Goal: Task Accomplishment & Management: Manage account settings

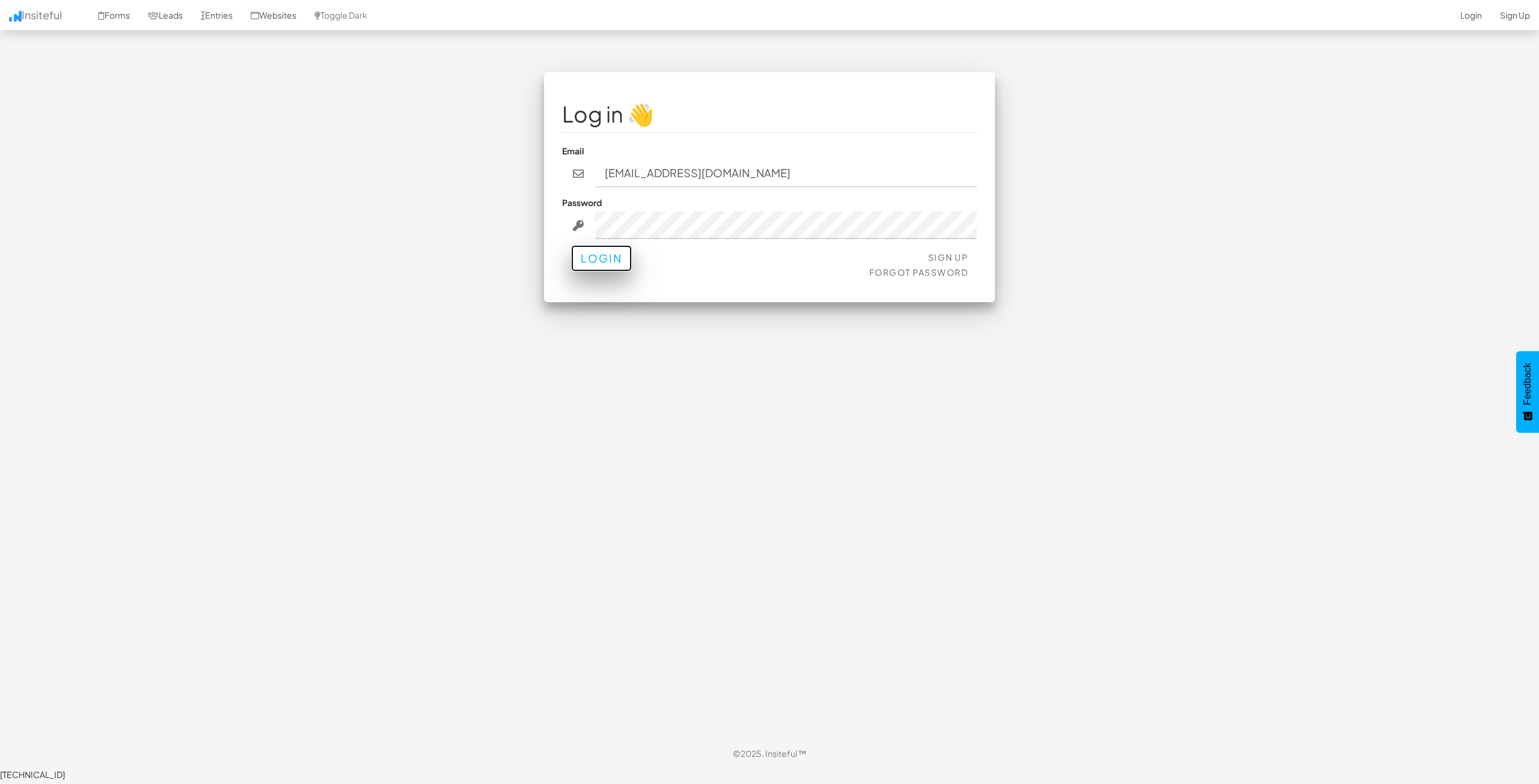
click at [611, 249] on button "Login" at bounding box center [601, 259] width 61 height 27
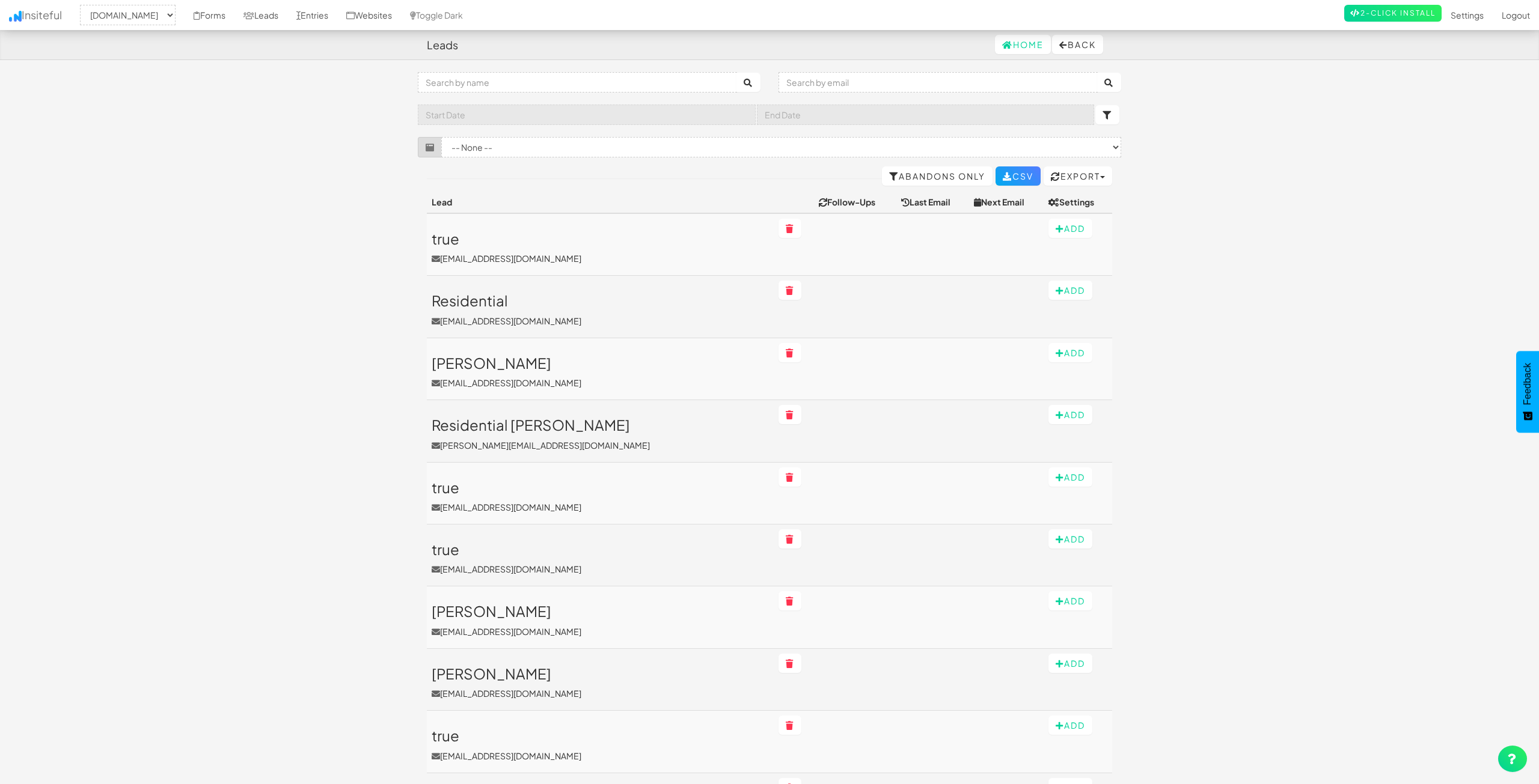
select select "2362"
click at [148, 17] on select "-- None -- [DOMAIN_NAME]" at bounding box center [128, 15] width 96 height 21
drag, startPoint x: 235, startPoint y: 245, endPoint x: 241, endPoint y: 245, distance: 6.0
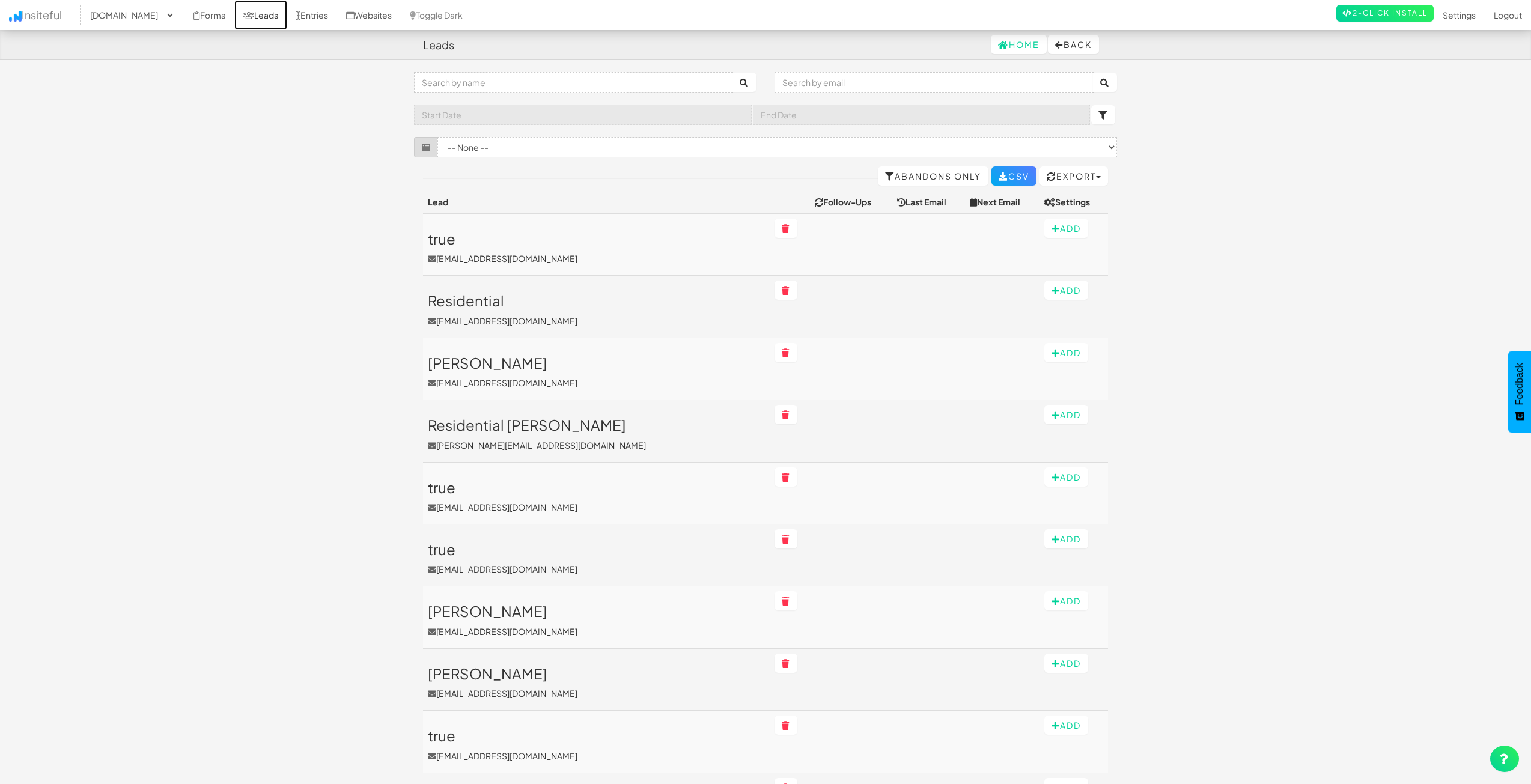
click at [287, 23] on link "Leads" at bounding box center [260, 15] width 53 height 30
select select "2362"
click at [234, 17] on link "Forms" at bounding box center [209, 15] width 50 height 30
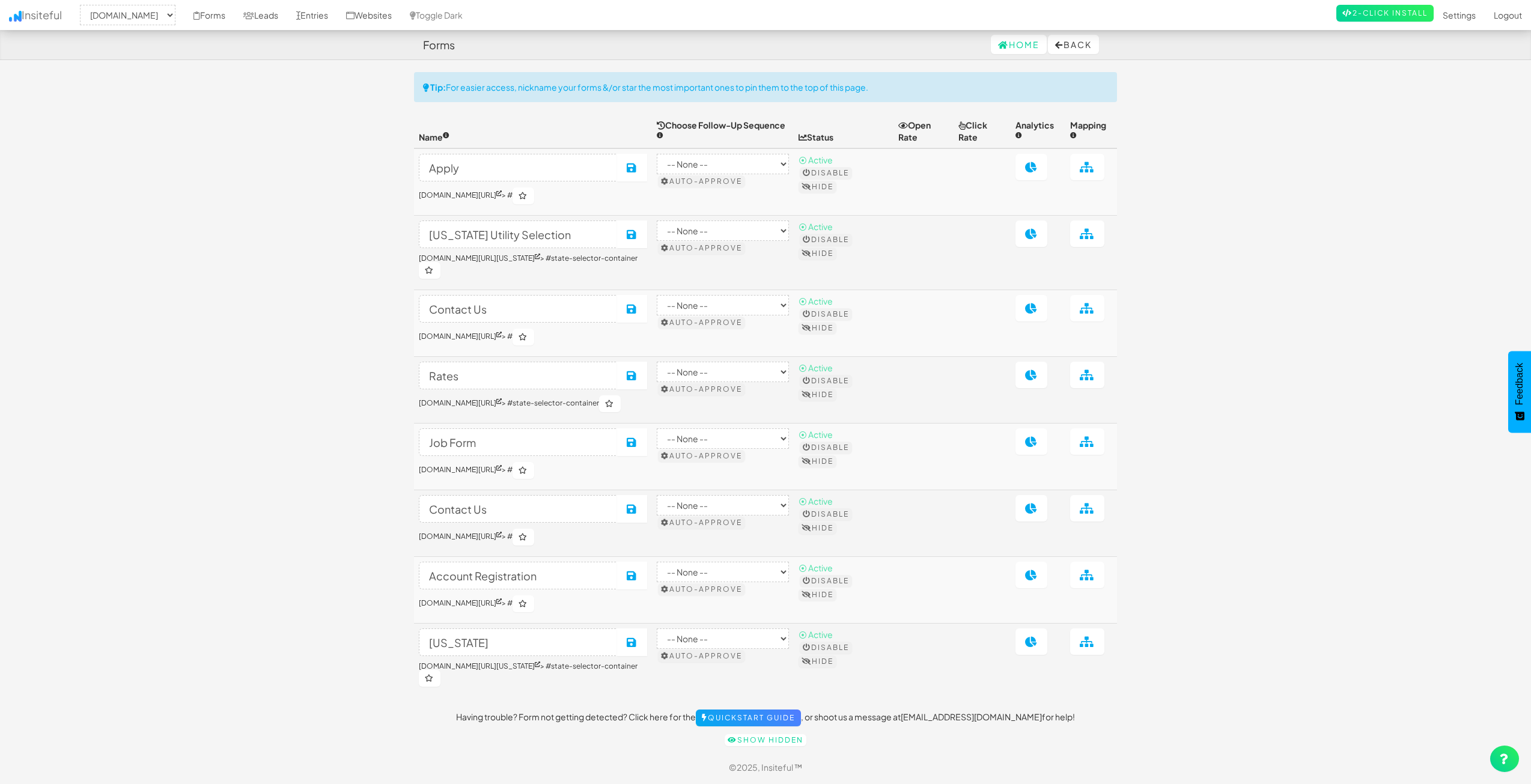
select select "2362"
click at [356, 547] on body "Forms Home Back Toggle navigation Insiteful -- None -- www.nordicenergy-us.com …" at bounding box center [766, 397] width 1531 height 794
click at [556, 165] on input "Apply" at bounding box center [518, 168] width 199 height 28
click at [1196, 228] on body "Forms Home Back Toggle navigation Insiteful -- None -- www.nordicenergy-us.com …" at bounding box center [766, 397] width 1531 height 794
click at [287, 21] on link "Leads" at bounding box center [260, 15] width 53 height 30
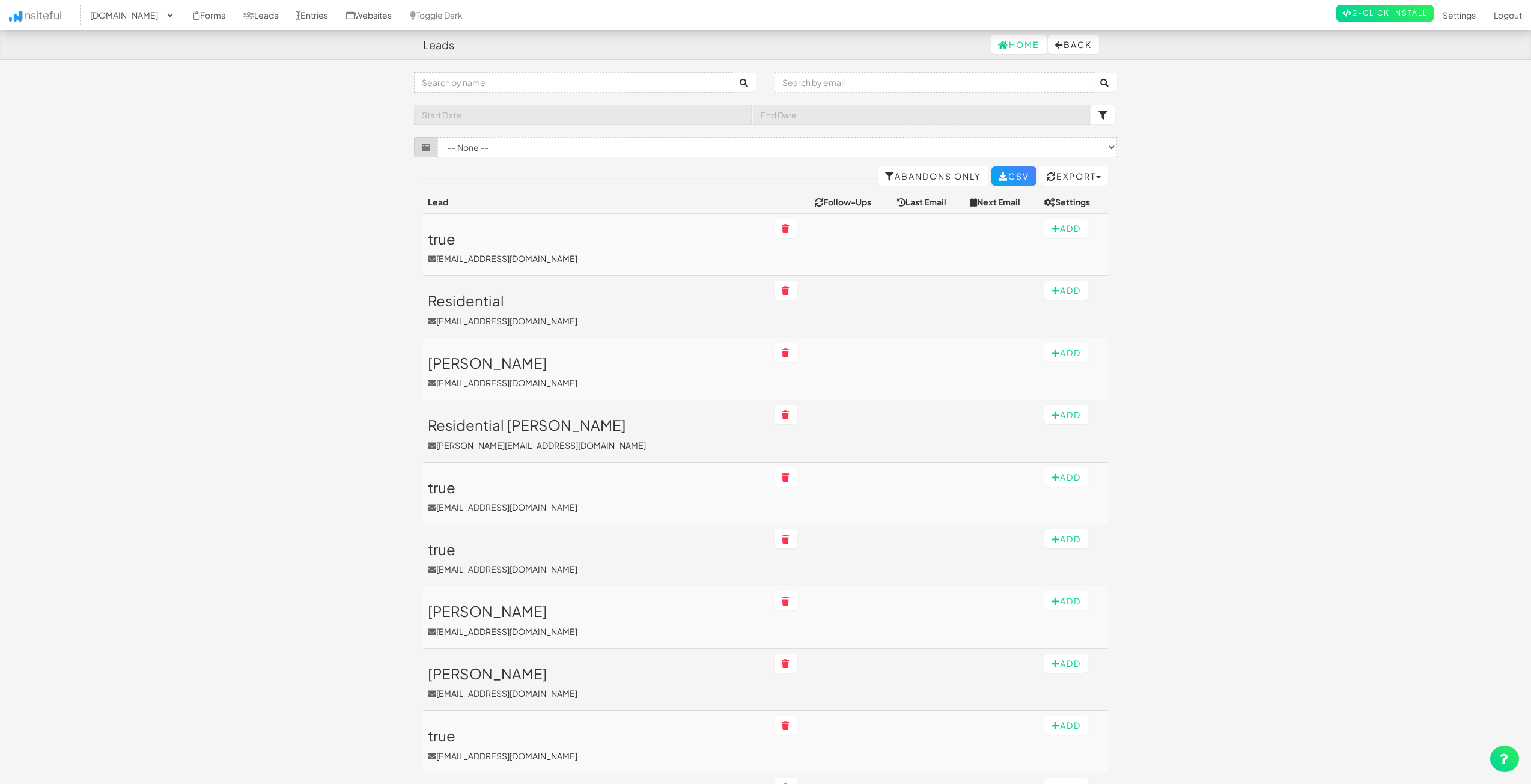
select select "2362"
click at [337, 17] on link "Entries" at bounding box center [312, 15] width 50 height 30
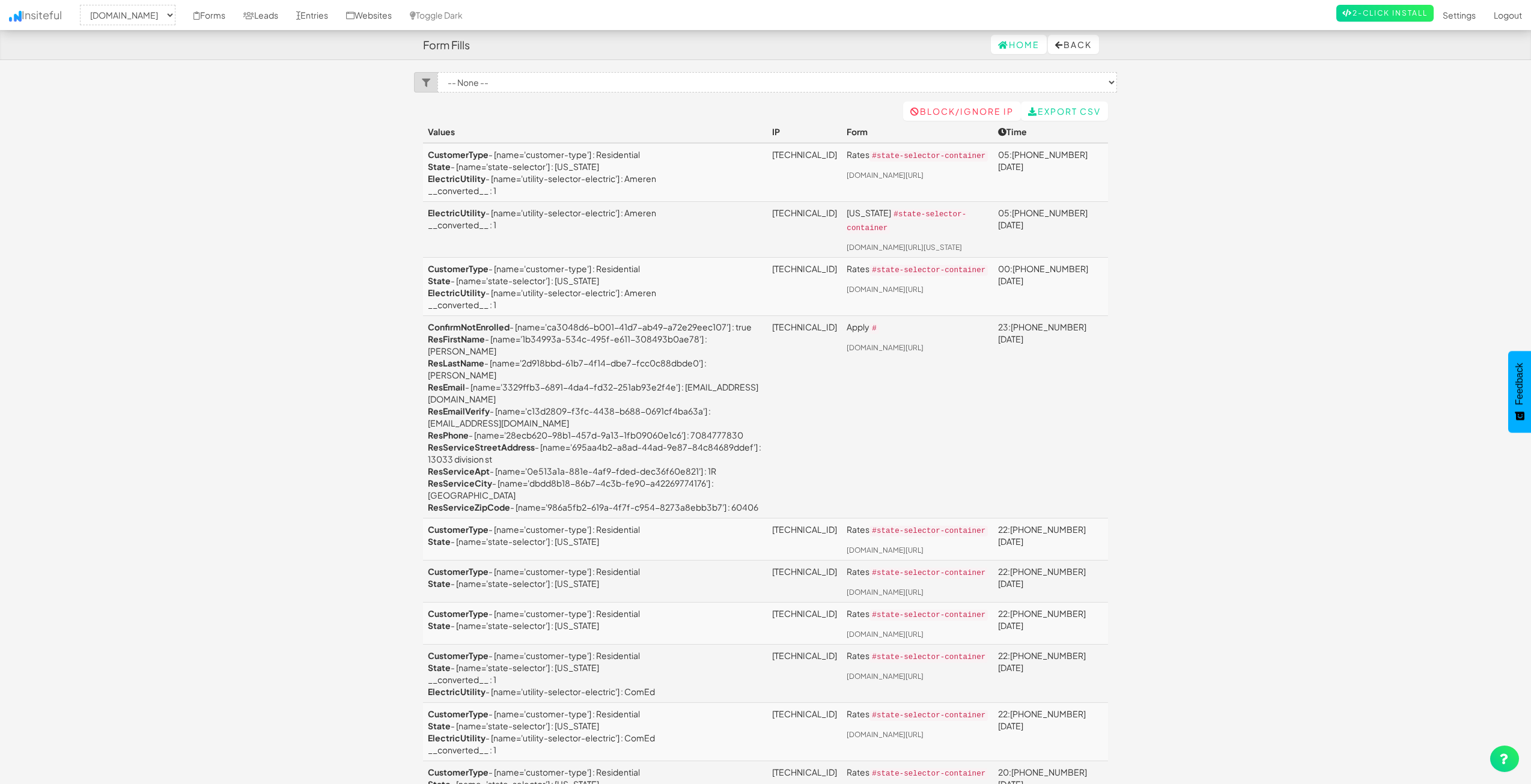
select select "2362"
click at [287, 12] on link "Leads" at bounding box center [260, 15] width 53 height 30
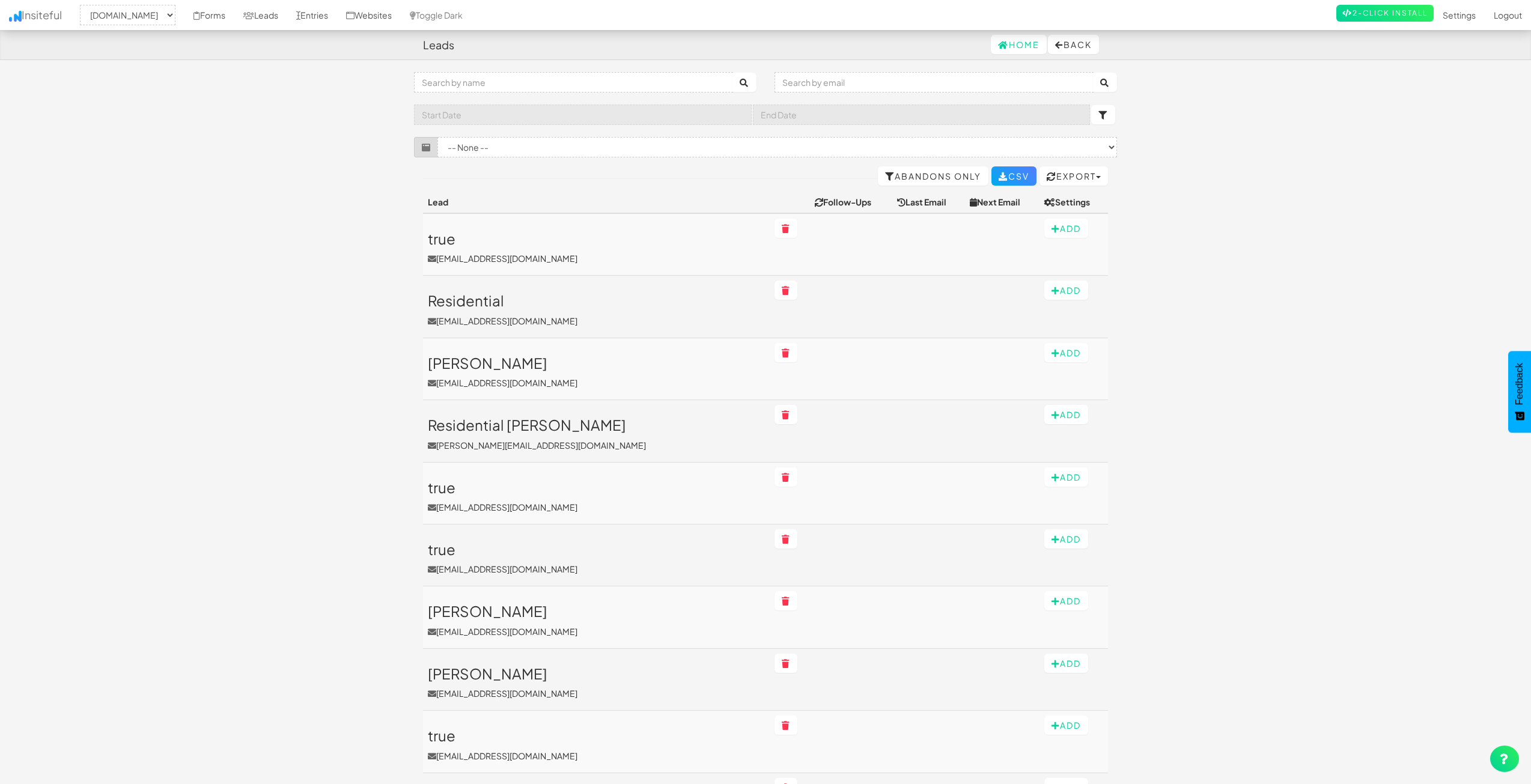
select select "2362"
click at [444, 300] on h3 "Residential" at bounding box center [596, 300] width 337 height 15
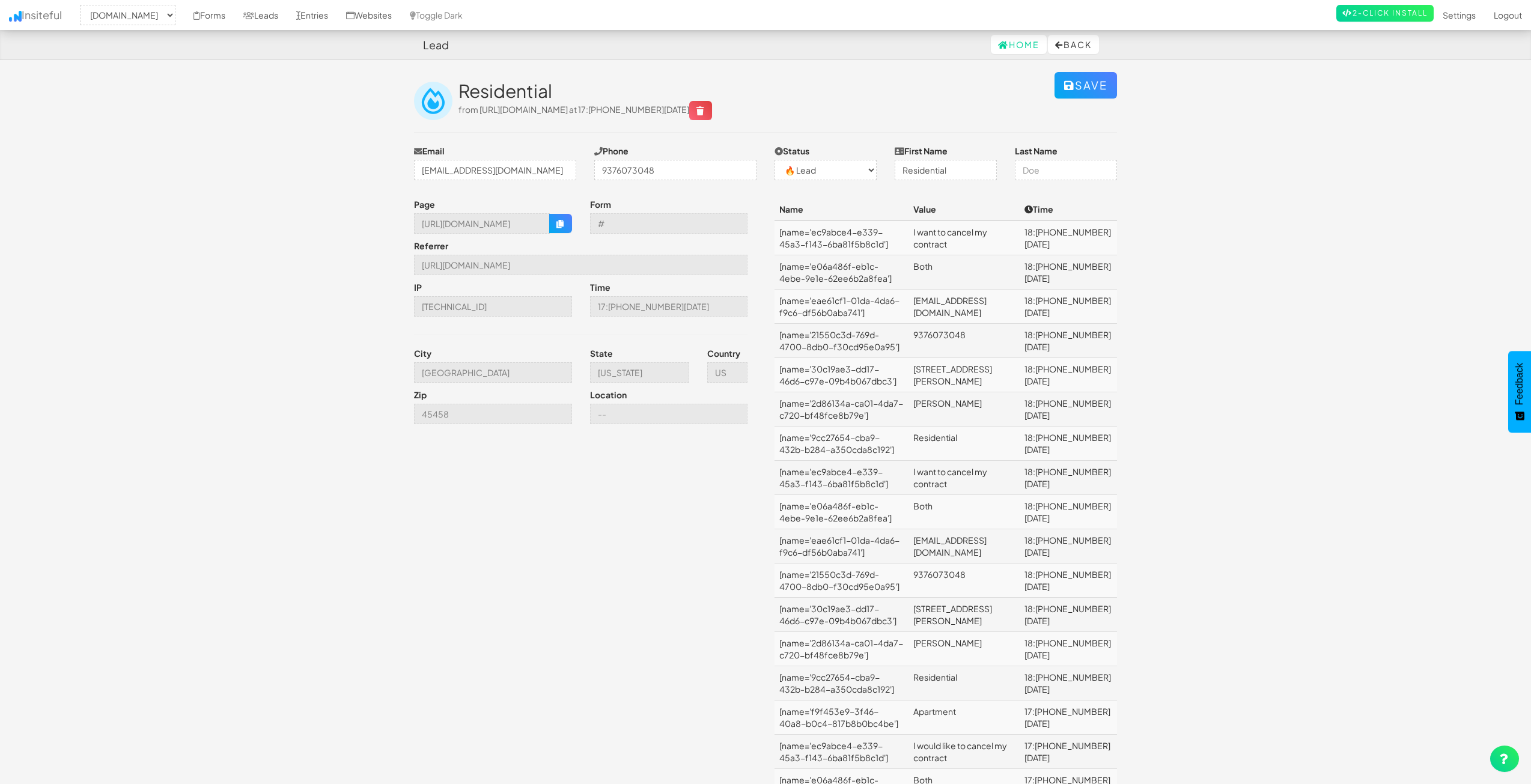
select select "2362"
select select "0"
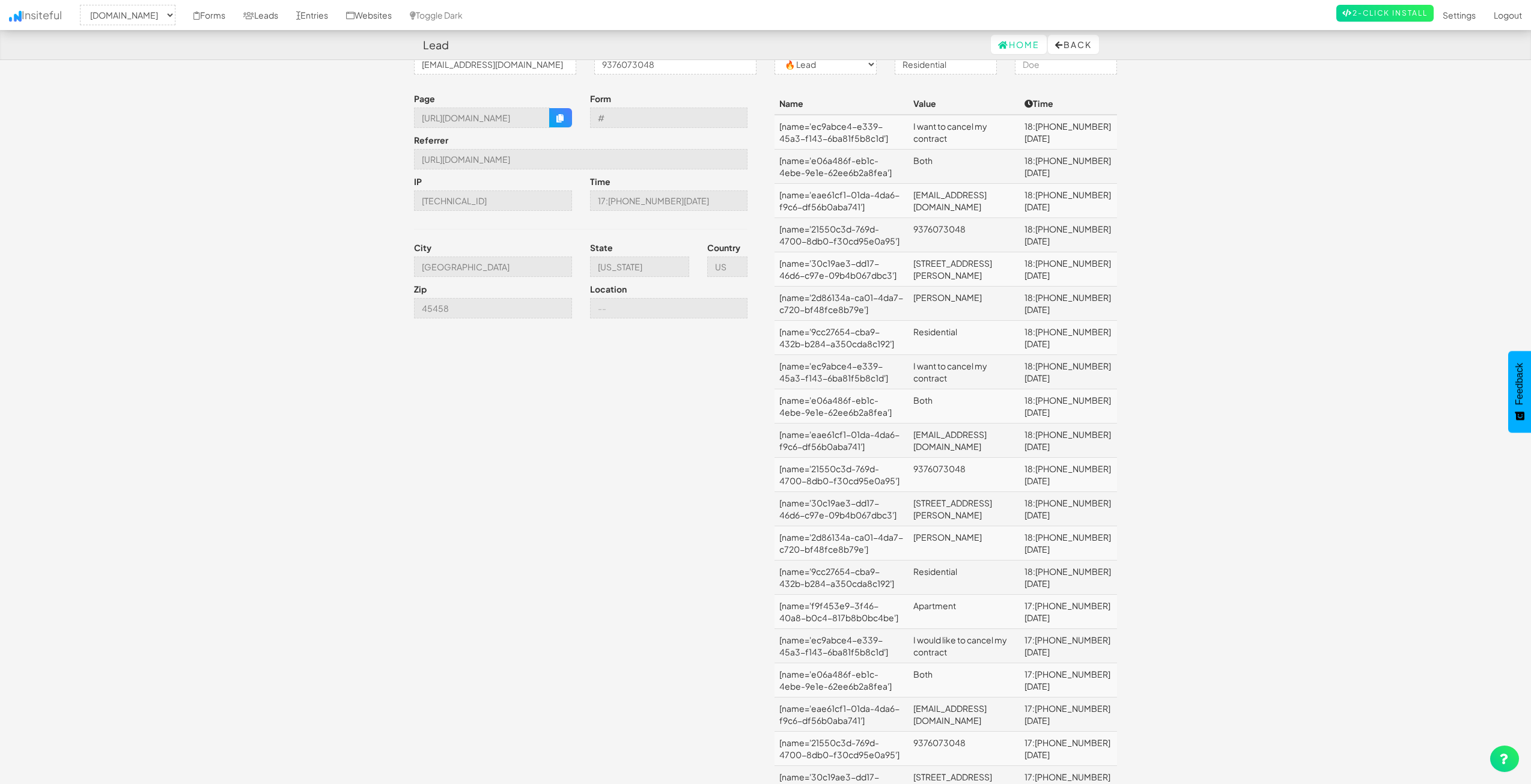
scroll to position [3, 0]
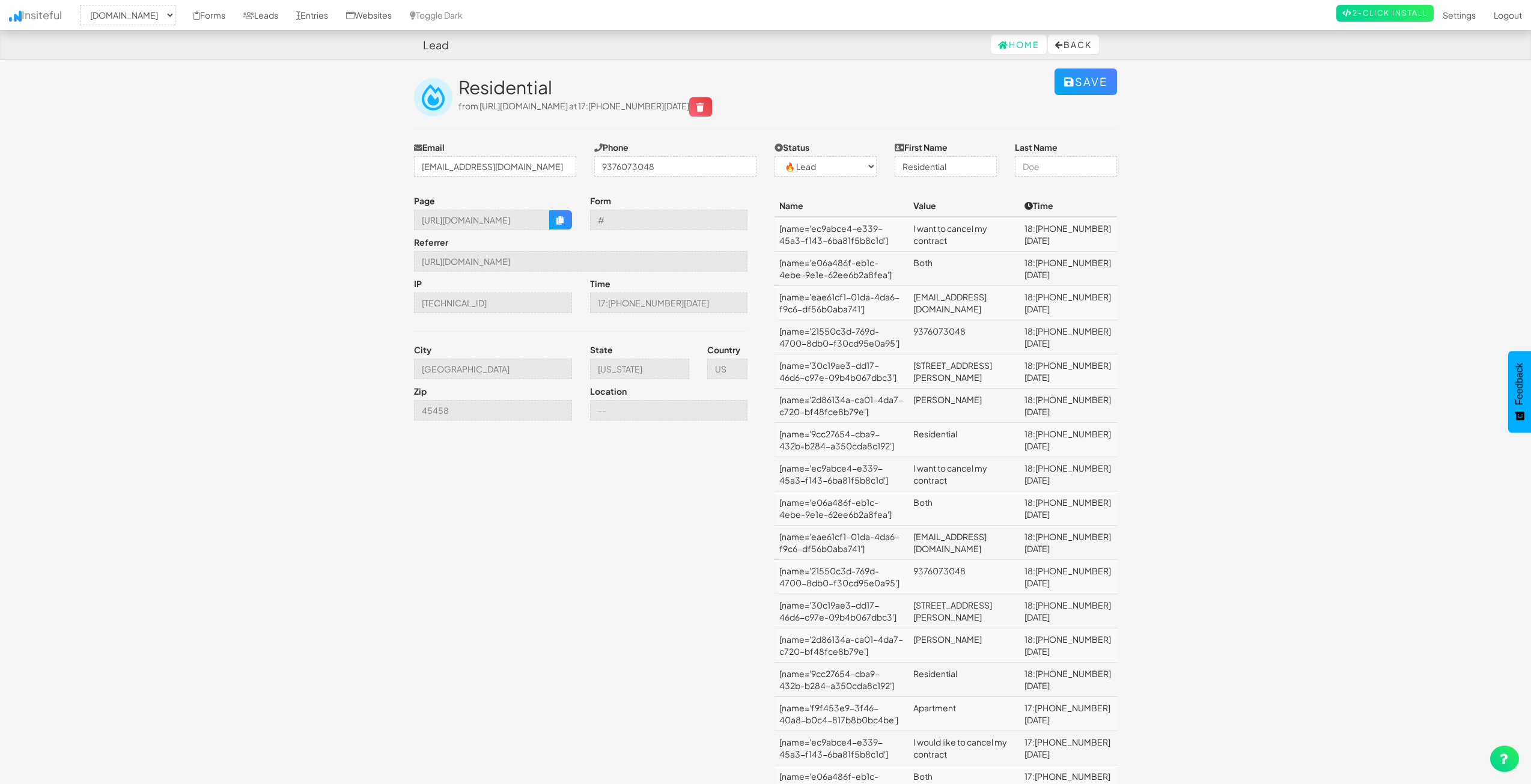
click at [1361, 307] on body "Lead Home Back Toggle navigation Insiteful -- None -- www.nordicenergy-us.com F…" at bounding box center [766, 517] width 1531 height 1040
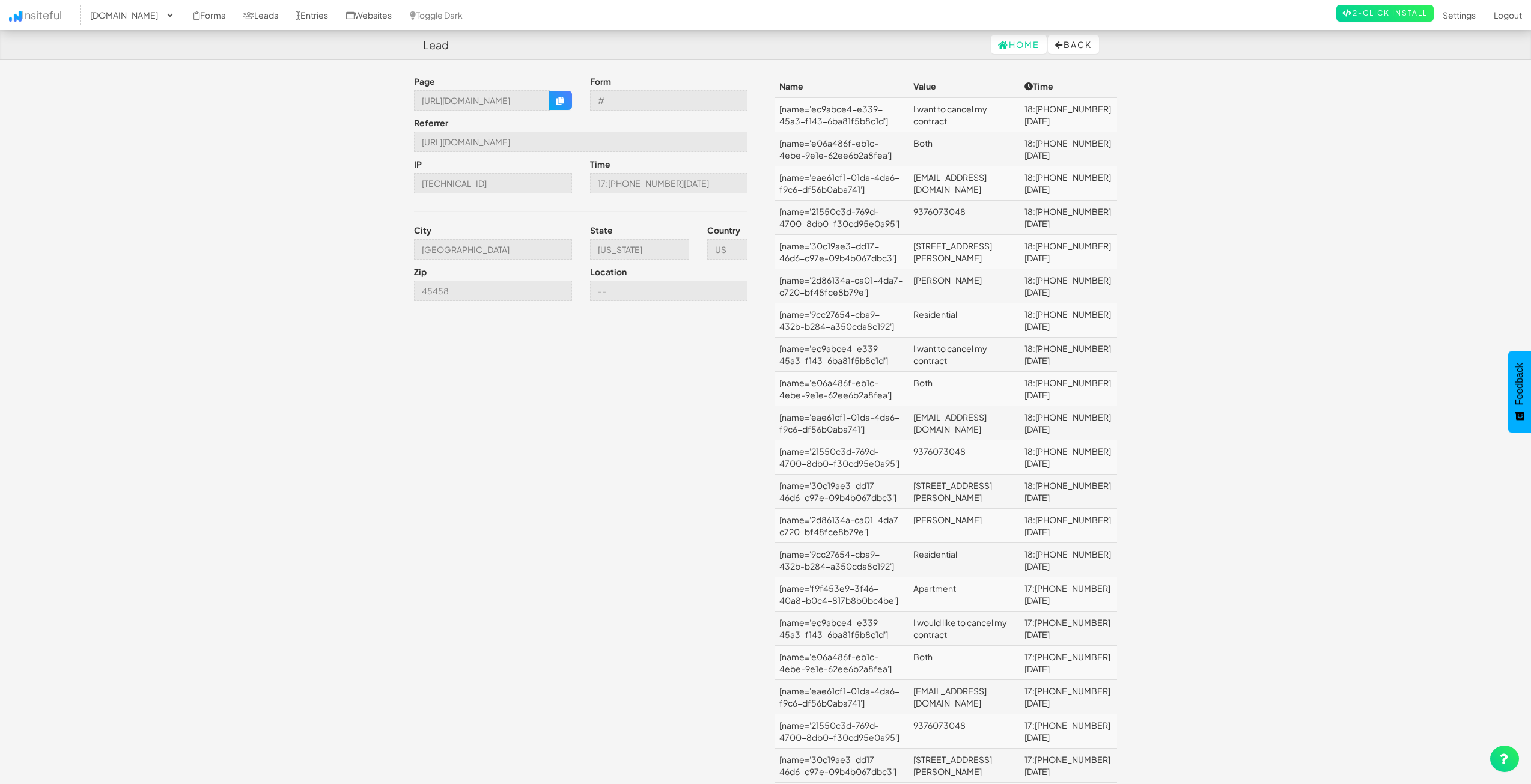
scroll to position [0, 0]
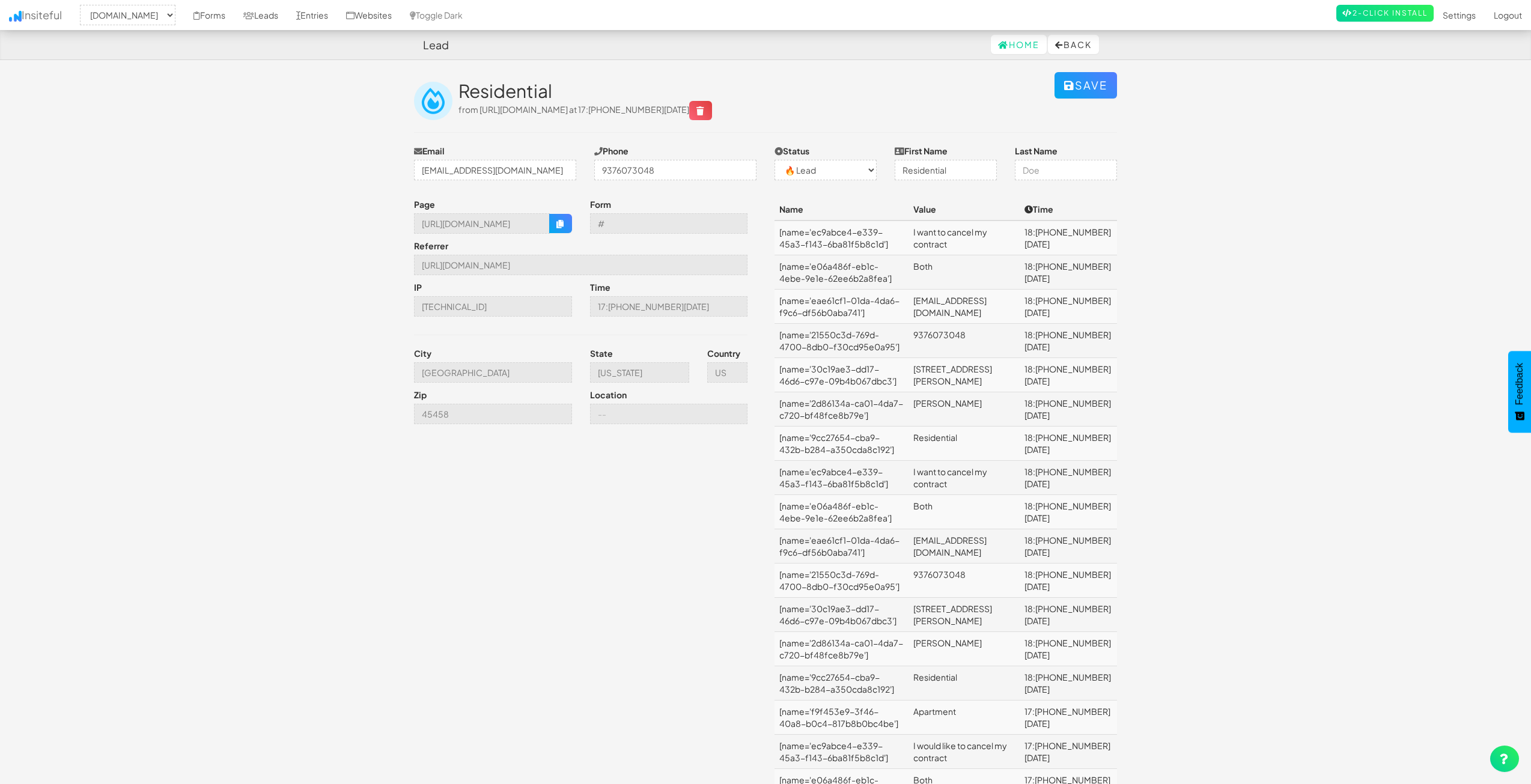
click at [1391, 325] on body "Lead Home Back Toggle navigation Insiteful -- None -- www.nordicenergy-us.com F…" at bounding box center [766, 520] width 1531 height 1040
click at [189, 568] on body "Lead Home Back Toggle navigation Insiteful -- None -- www.nordicenergy-us.com F…" at bounding box center [766, 520] width 1531 height 1040
drag, startPoint x: 811, startPoint y: 230, endPoint x: 836, endPoint y: 247, distance: 30.2
click at [836, 247] on td "[name='ec9abce4-e339-45a3-f143-6ba81f5b8c1d']" at bounding box center [841, 238] width 134 height 35
click at [1305, 332] on body "Lead Home Back Toggle navigation Insiteful -- None -- www.nordicenergy-us.com F…" at bounding box center [766, 520] width 1531 height 1040
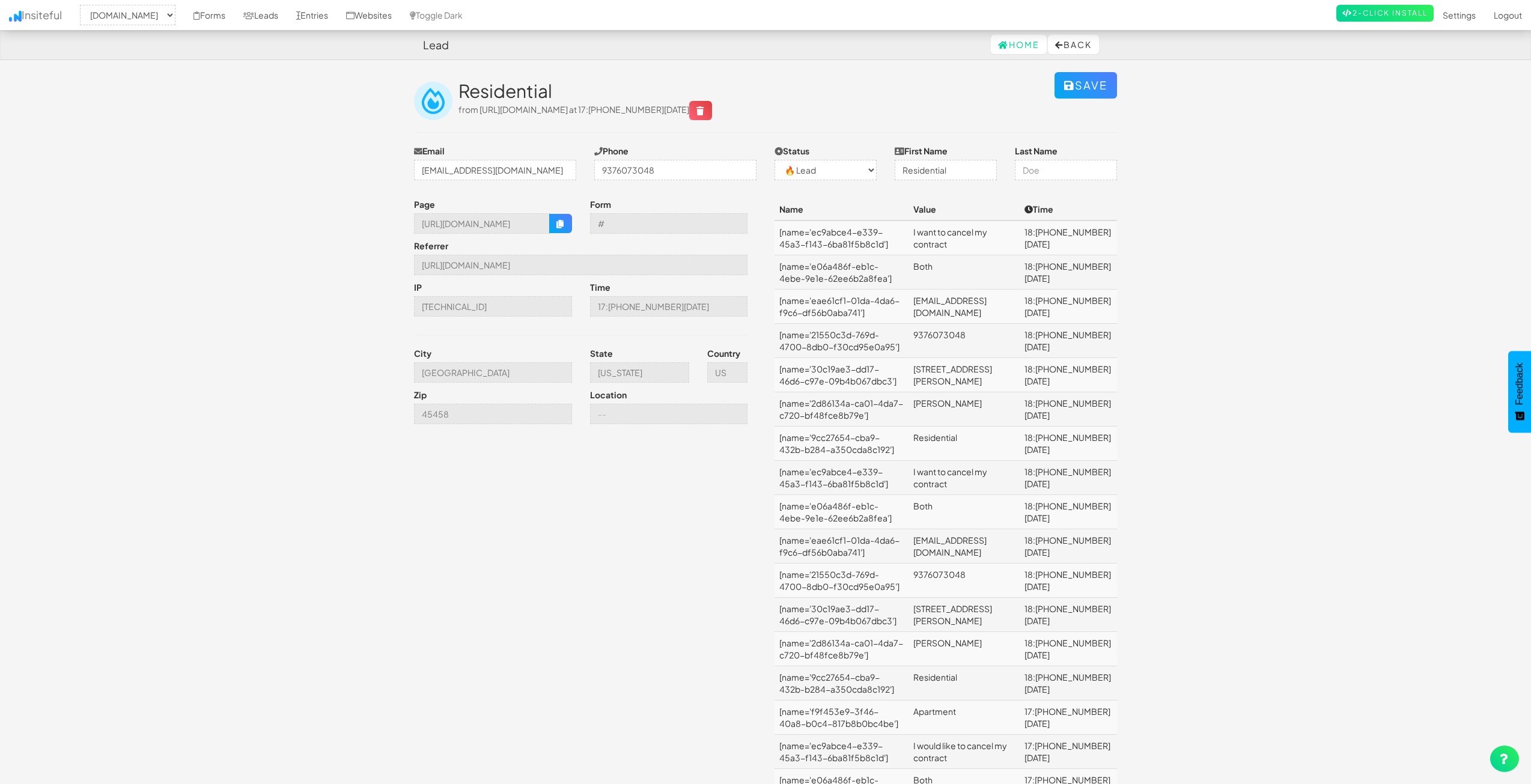
click at [861, 267] on td "[name='e06a486f-eb1c-4ebe-9e1e-62ee6b2a8fea']" at bounding box center [841, 272] width 134 height 34
click at [859, 274] on td "[name='e06a486f-eb1c-4ebe-9e1e-62ee6b2a8fea']" at bounding box center [841, 272] width 134 height 34
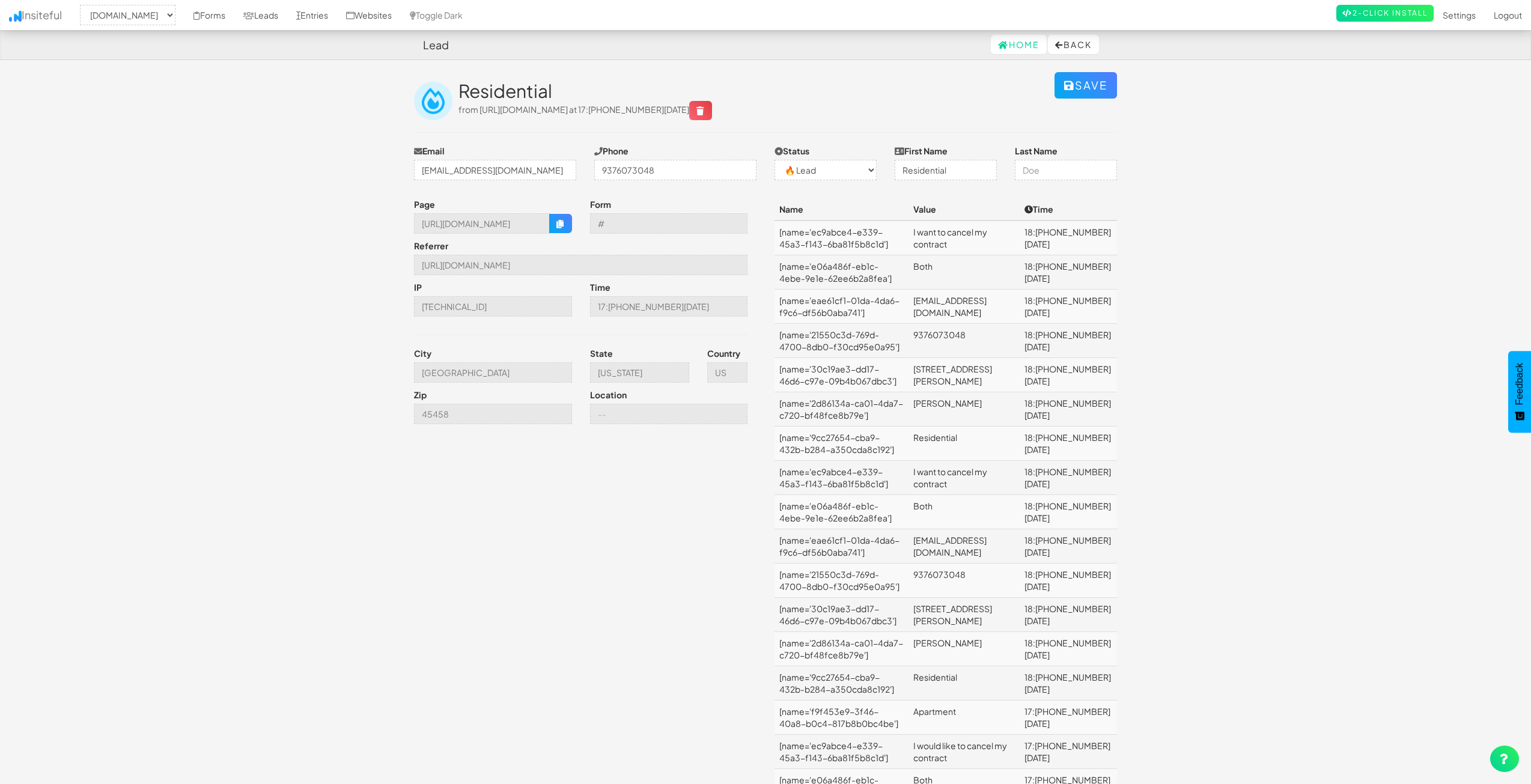
click at [817, 229] on td "[name='ec9abce4-e339-45a3-f143-6ba81f5b8c1d']" at bounding box center [841, 238] width 134 height 35
click at [1485, 410] on body "Lead Home Back Toggle navigation Insiteful -- None -- www.nordicenergy-us.com F…" at bounding box center [766, 520] width 1531 height 1040
drag, startPoint x: 809, startPoint y: 270, endPoint x: 841, endPoint y: 285, distance: 35.3
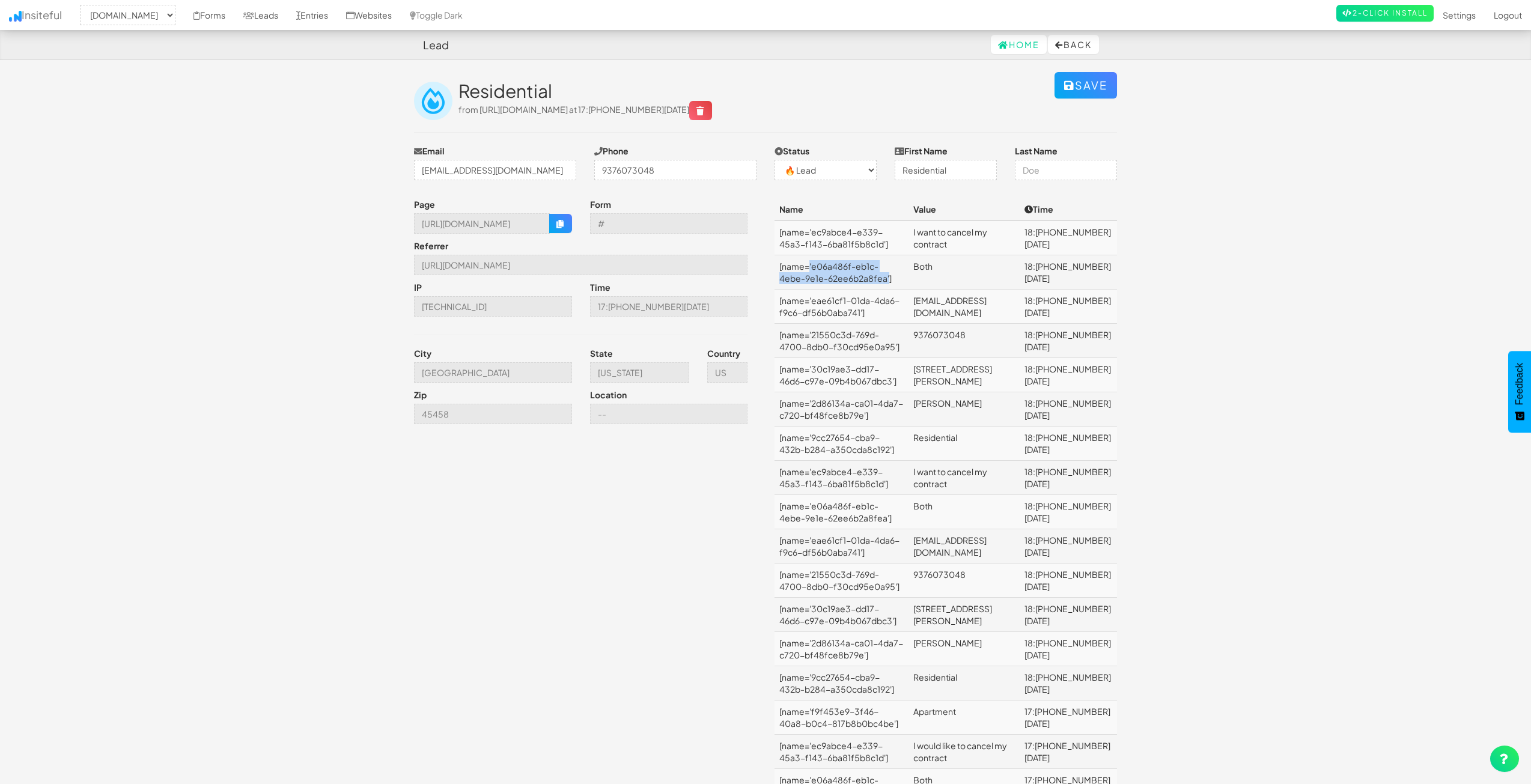
click at [841, 285] on td "[name='e06a486f-eb1c-4ebe-9e1e-62ee6b2a8fea']" at bounding box center [841, 272] width 134 height 34
copy td "'e06a486f-eb1c-4ebe-9e1e-62ee6b2a8fea'"
click at [839, 295] on td "[name='eae61cf1-01da-4da6-f9c6-df56b0aba741']" at bounding box center [841, 306] width 134 height 34
drag, startPoint x: 811, startPoint y: 265, endPoint x: 837, endPoint y: 278, distance: 29.1
click at [837, 278] on td "[name='e06a486f-eb1c-4ebe-9e1e-62ee6b2a8fea']" at bounding box center [841, 272] width 134 height 34
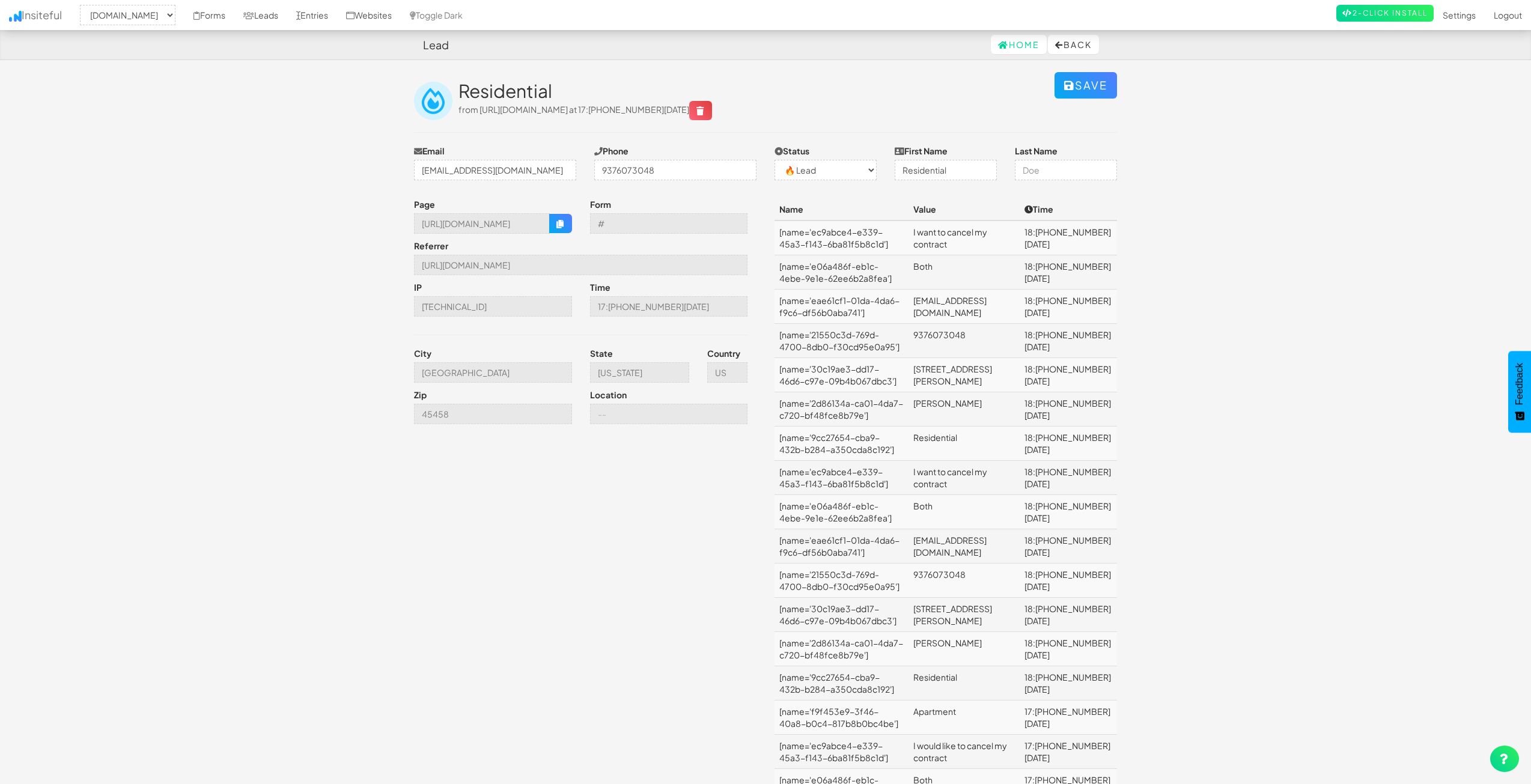
click at [779, 261] on td "[name='e06a486f-eb1c-4ebe-9e1e-62ee6b2a8fea']" at bounding box center [841, 272] width 134 height 34
drag, startPoint x: 779, startPoint y: 265, endPoint x: 876, endPoint y: 283, distance: 98.7
click at [876, 283] on td "[name='e06a486f-eb1c-4ebe-9e1e-62ee6b2a8fea']" at bounding box center [841, 272] width 134 height 34
click at [1333, 340] on body "Lead Home Back Toggle navigation Insiteful -- None -- www.nordicenergy-us.com F…" at bounding box center [766, 520] width 1531 height 1040
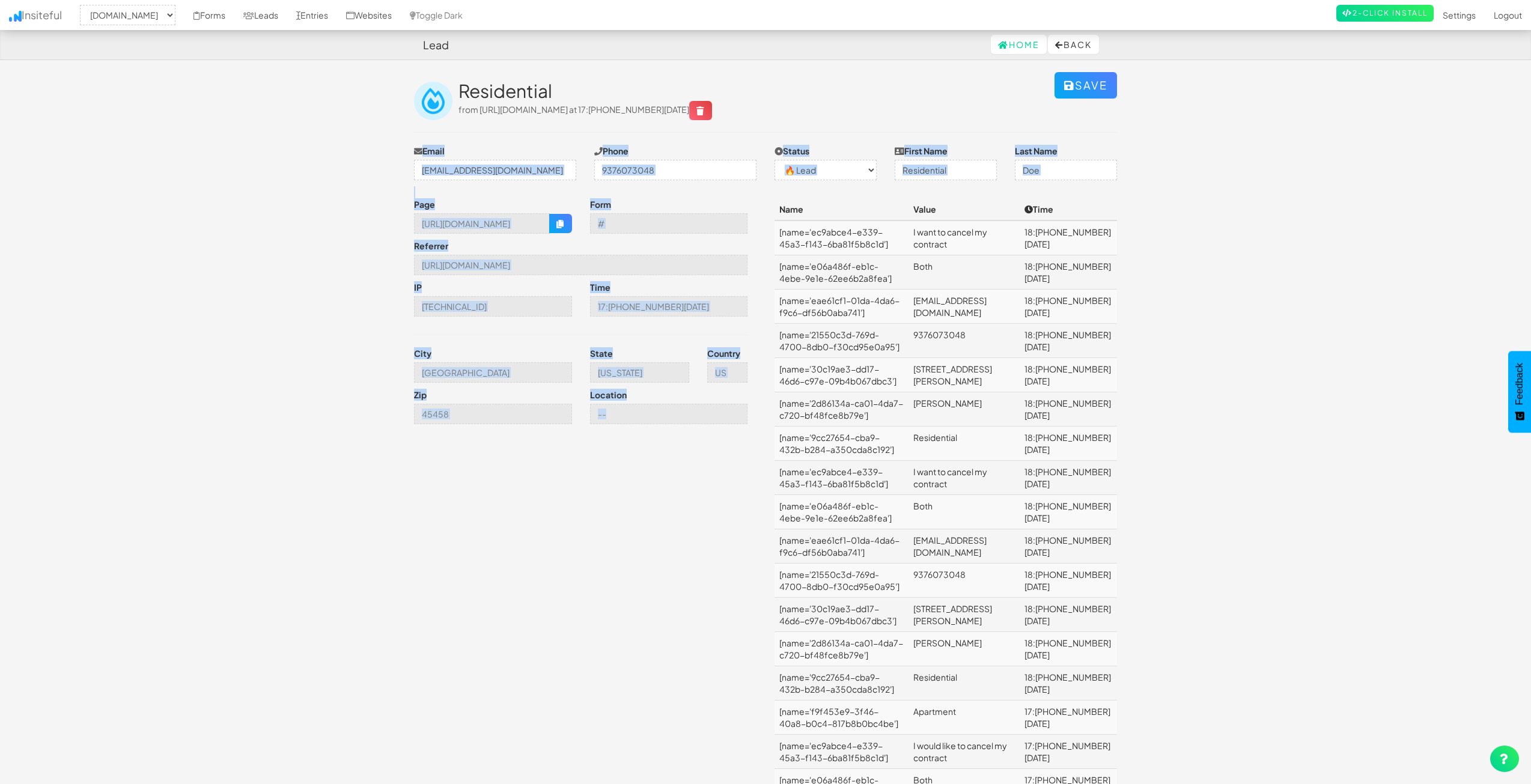
drag, startPoint x: 422, startPoint y: 125, endPoint x: 1360, endPoint y: 386, distance: 973.6
click at [1360, 386] on body "Lead Home Back Toggle navigation Insiteful -- None -- www.nordicenergy-us.com F…" at bounding box center [766, 520] width 1531 height 1040
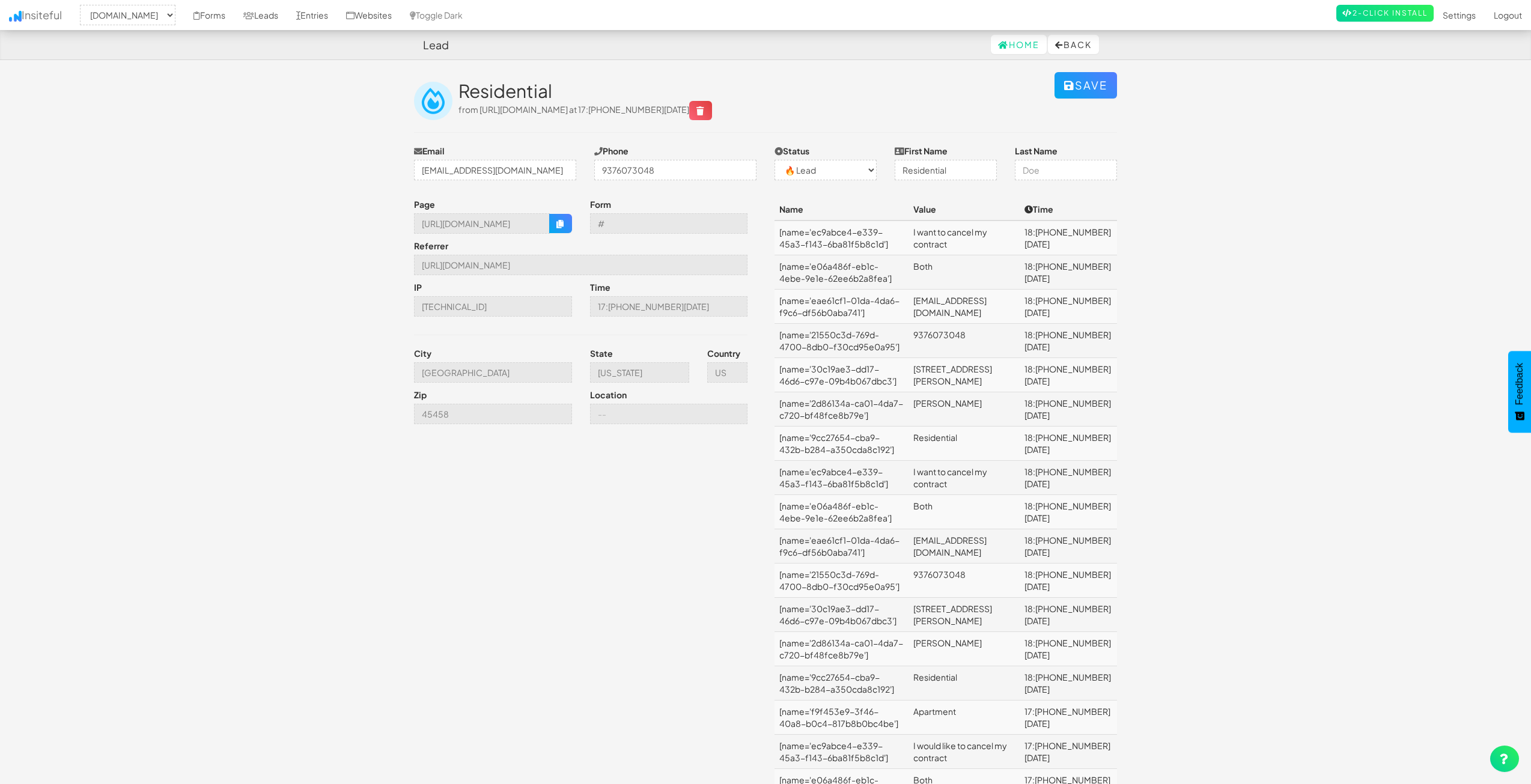
click at [1363, 311] on body "Lead Home Back Toggle navigation Insiteful -- None -- www.nordicenergy-us.com F…" at bounding box center [766, 520] width 1531 height 1040
click at [1260, 233] on body "Lead Home Back Toggle navigation Insiteful -- None -- www.nordicenergy-us.com F…" at bounding box center [766, 520] width 1531 height 1040
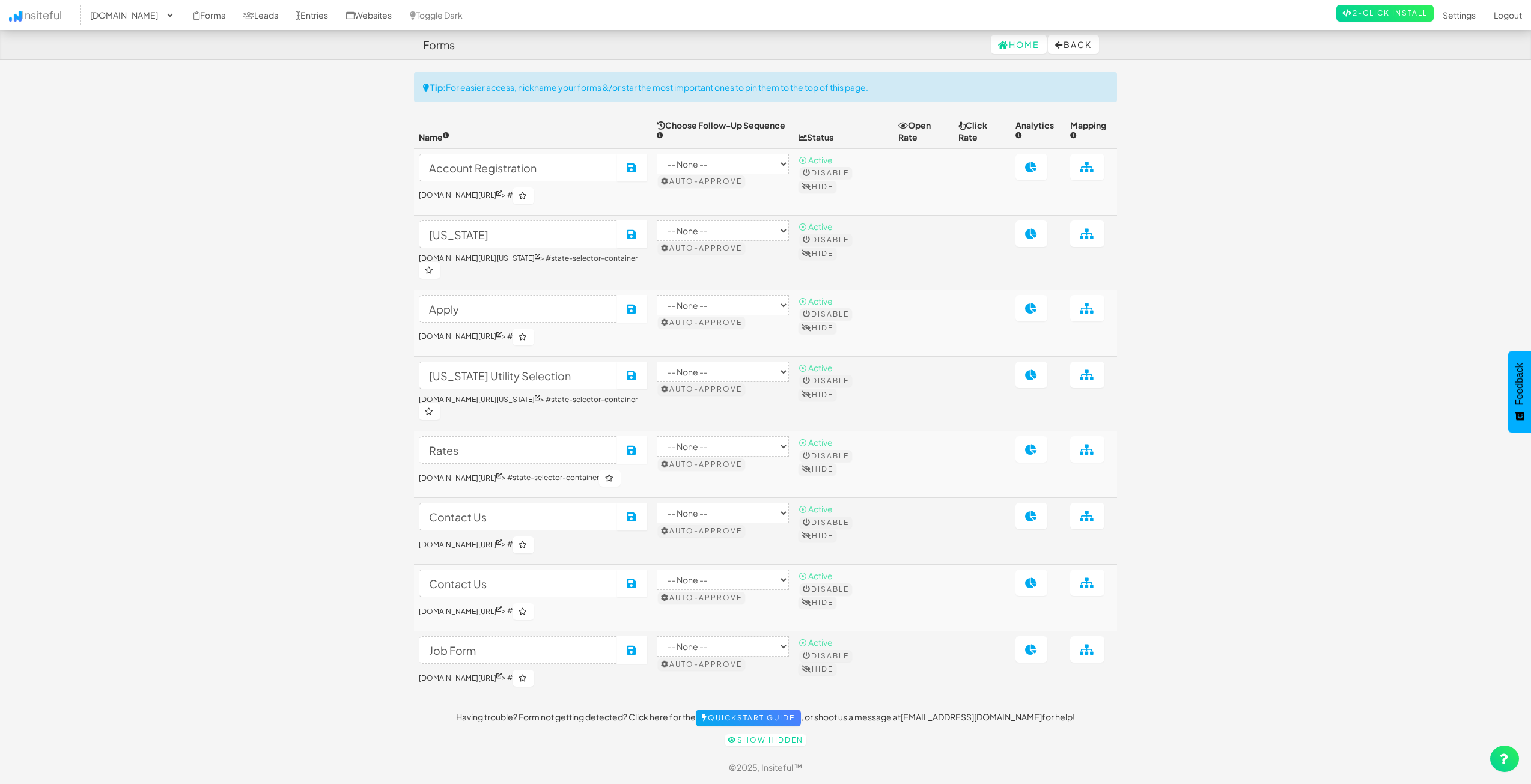
select select "2362"
click at [1081, 588] on link at bounding box center [1087, 583] width 34 height 27
click at [1090, 582] on icon at bounding box center [1087, 583] width 15 height 11
click at [1091, 582] on icon at bounding box center [1087, 583] width 15 height 11
click at [234, 16] on link "Forms" at bounding box center [209, 15] width 50 height 30
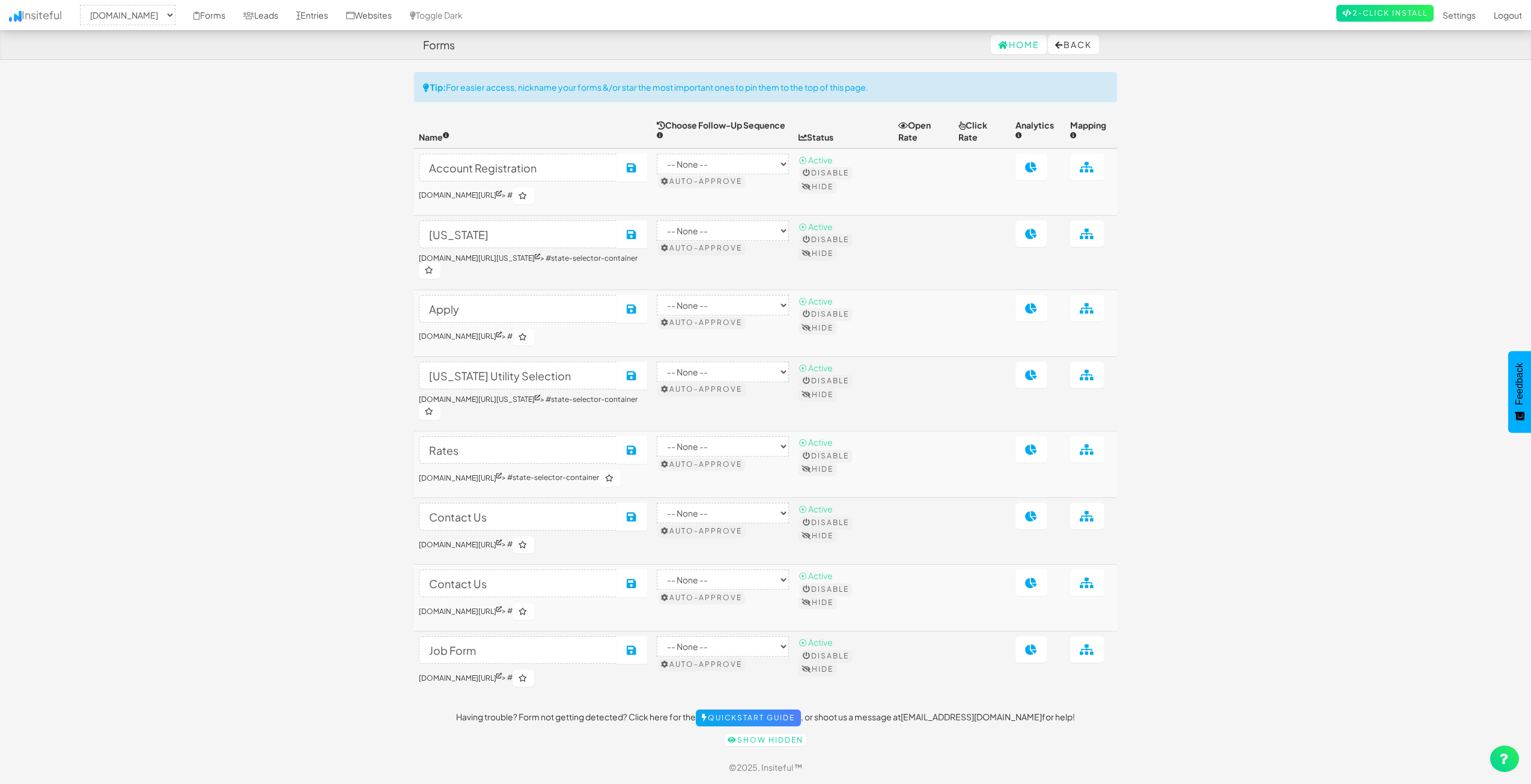
select select "2362"
click at [1099, 585] on link at bounding box center [1087, 583] width 34 height 27
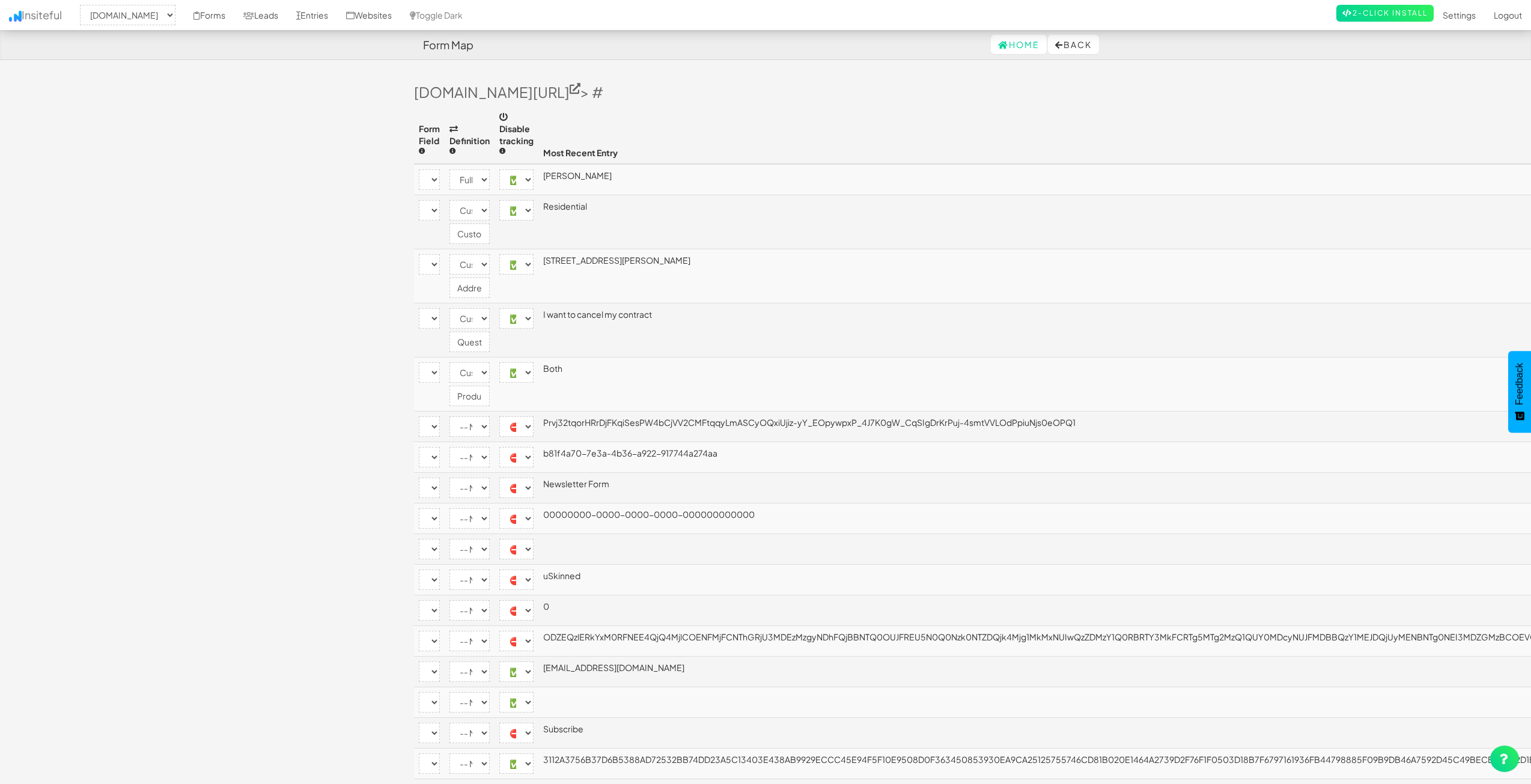
select select "2362"
select select "[name='2d86134a-ca01-4da7-c720-bf48fce8b79e']"
select select "name"
select select "enabled"
select select "[name='9cc27654-cba9-432b-b284-a350cda8c192']"
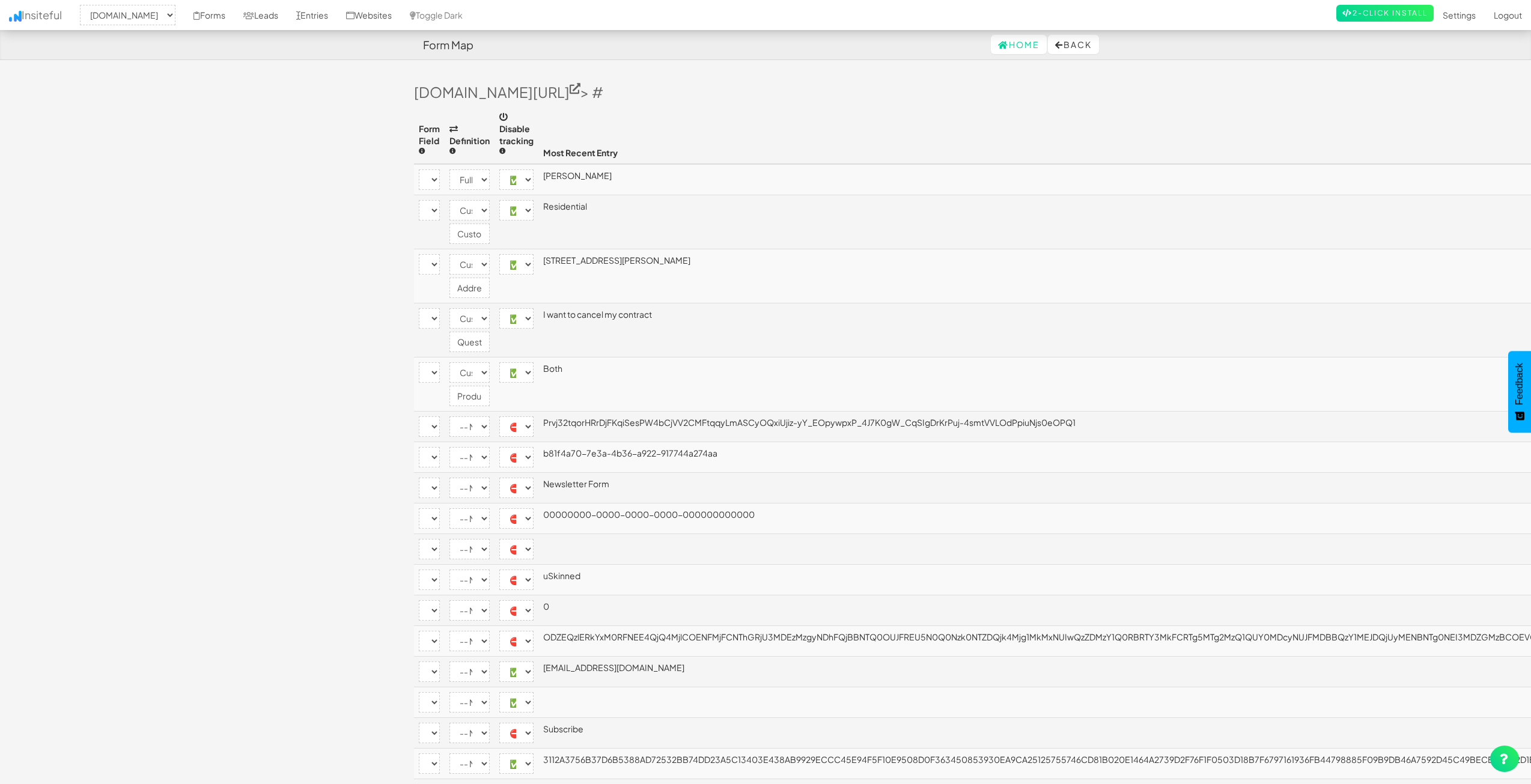
select select "custom"
select select "enabled"
select select "[name='30c19ae3-dd17-46d6-c97e-09b4b067dbc3']"
select select "custom"
select select "enabled"
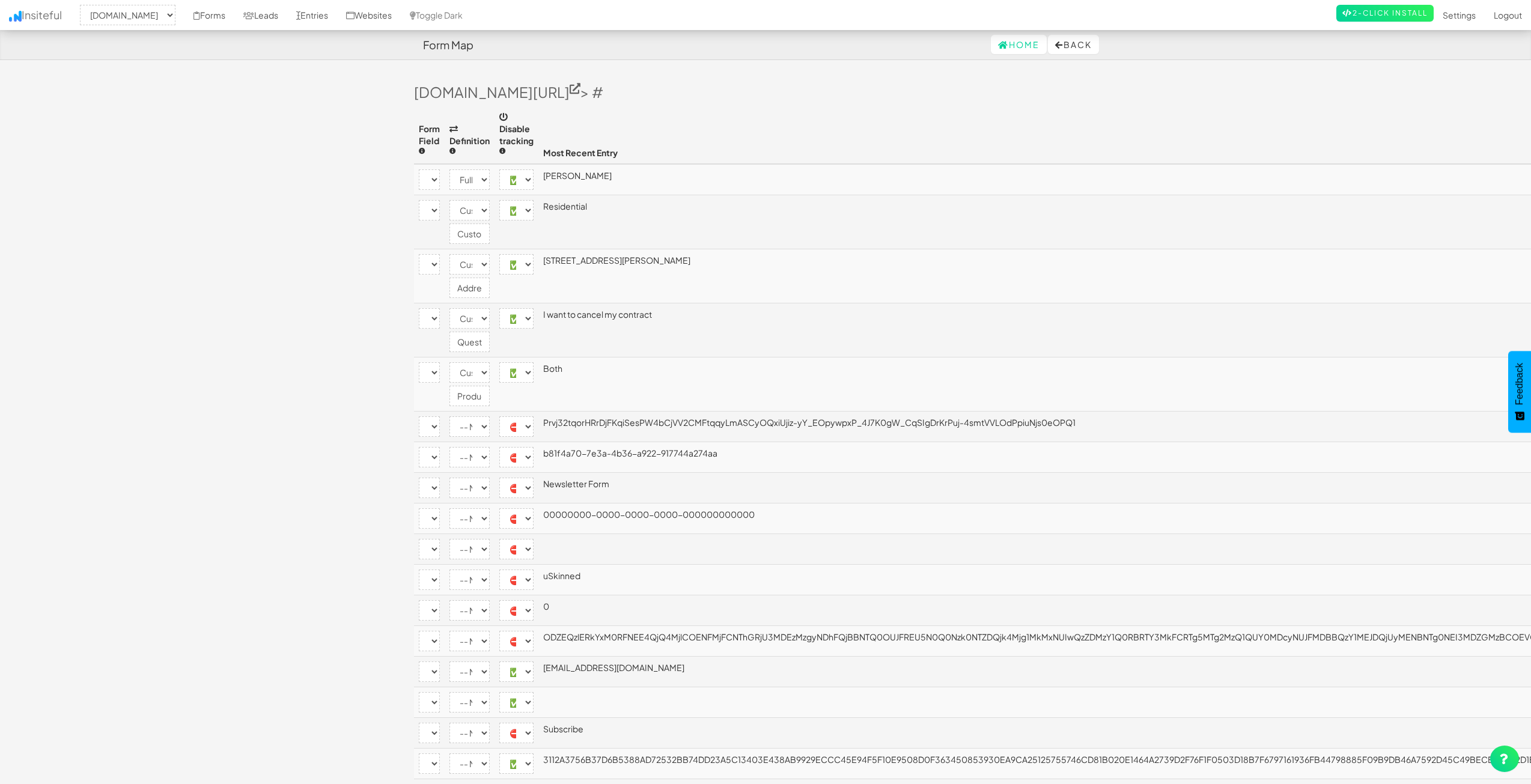
select select "[name='ec9abce4-e339-45a3-f143-6ba81f5b8c1d']"
select select "custom"
select select "enabled"
select select "[name='e06a486f-eb1c-4ebe-9e1e-62ee6b2a8fea']"
select select "custom"
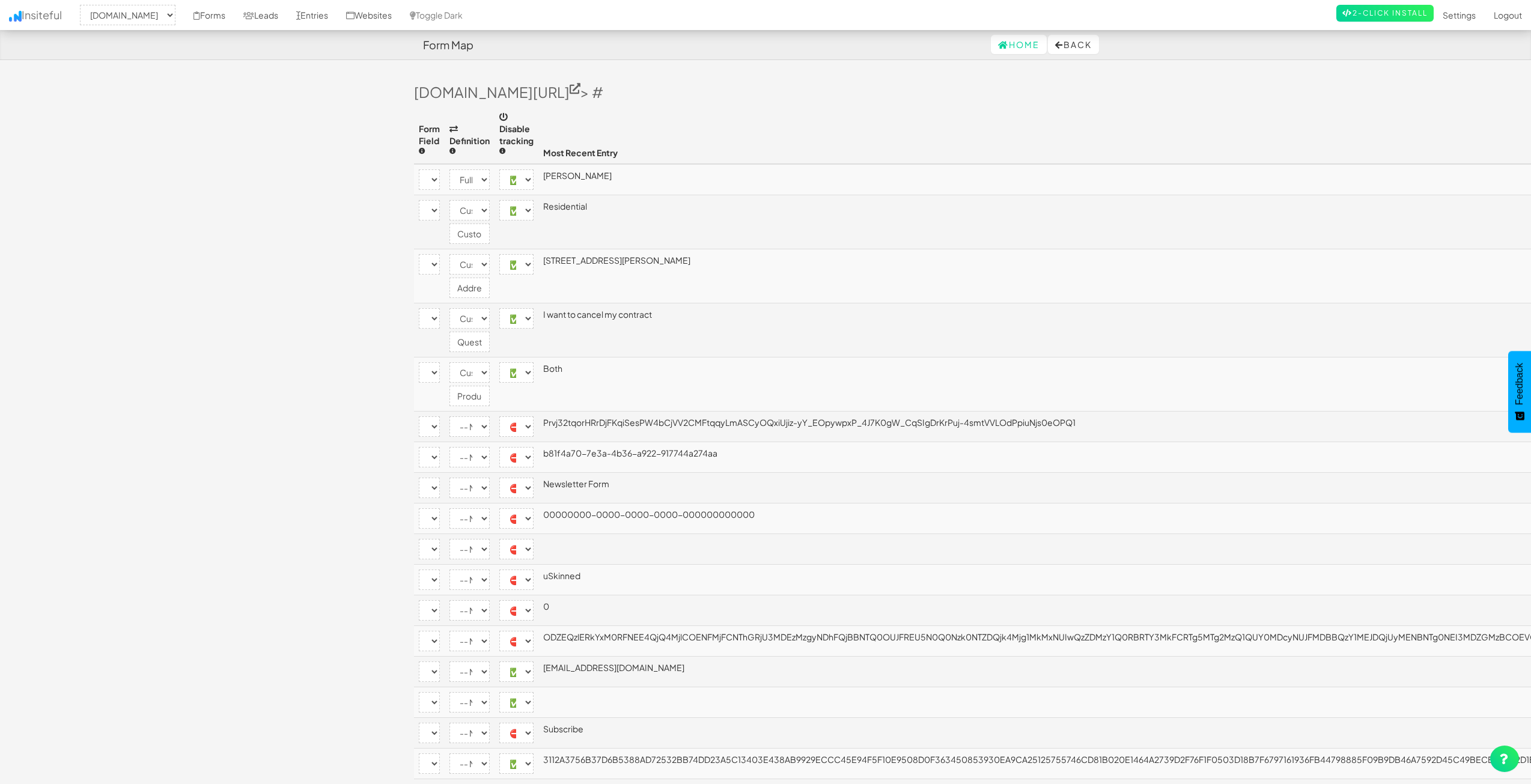
select select "enabled"
select select "[name='__RequestVerificationToken']"
select select "disabled"
select select "[name='FormId']"
select select "disabled"
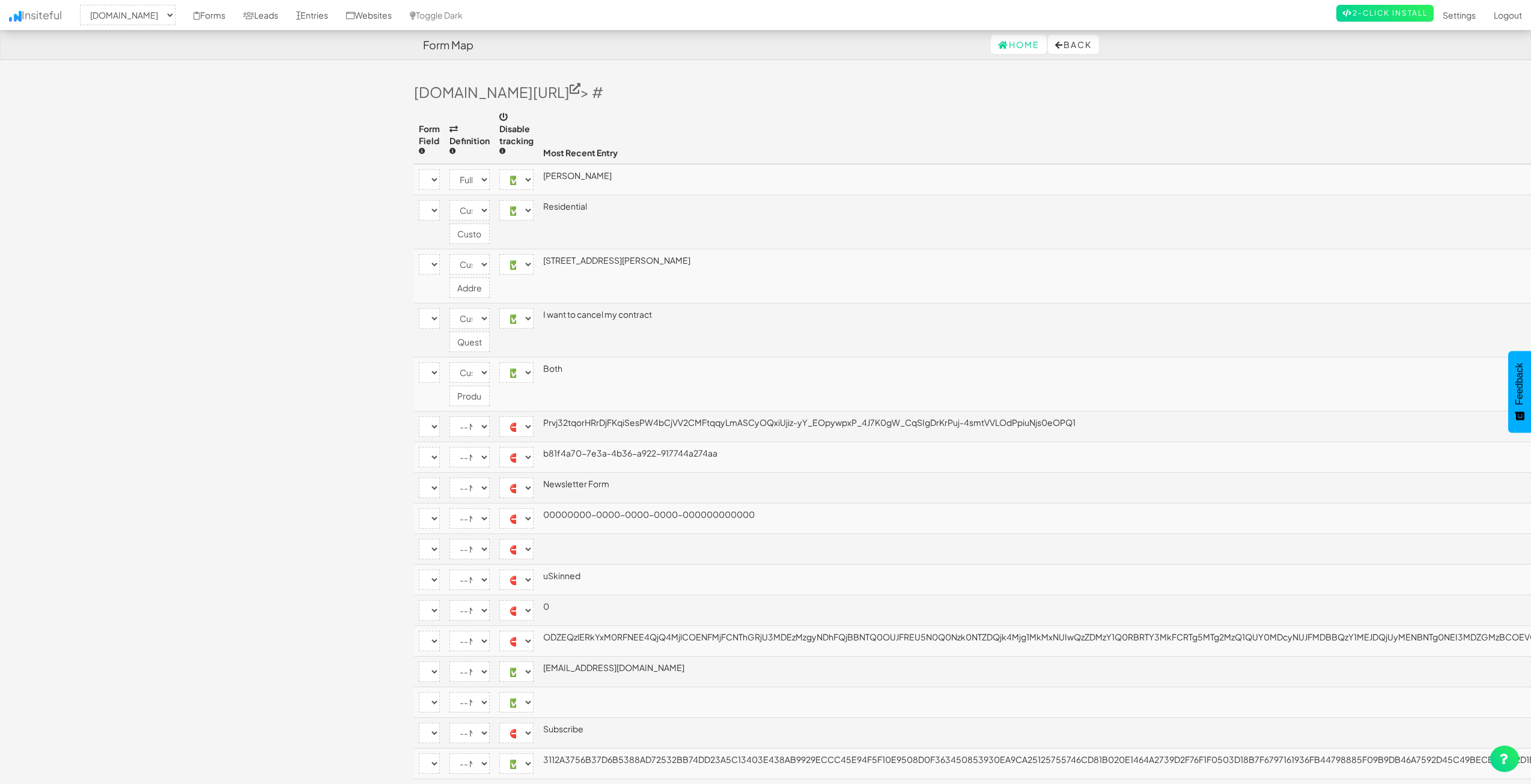
select select "[name='FormName']"
select select "disabled"
select select "[name='RecordId']"
select select "disabled"
select select "[name='PreviousClicked']"
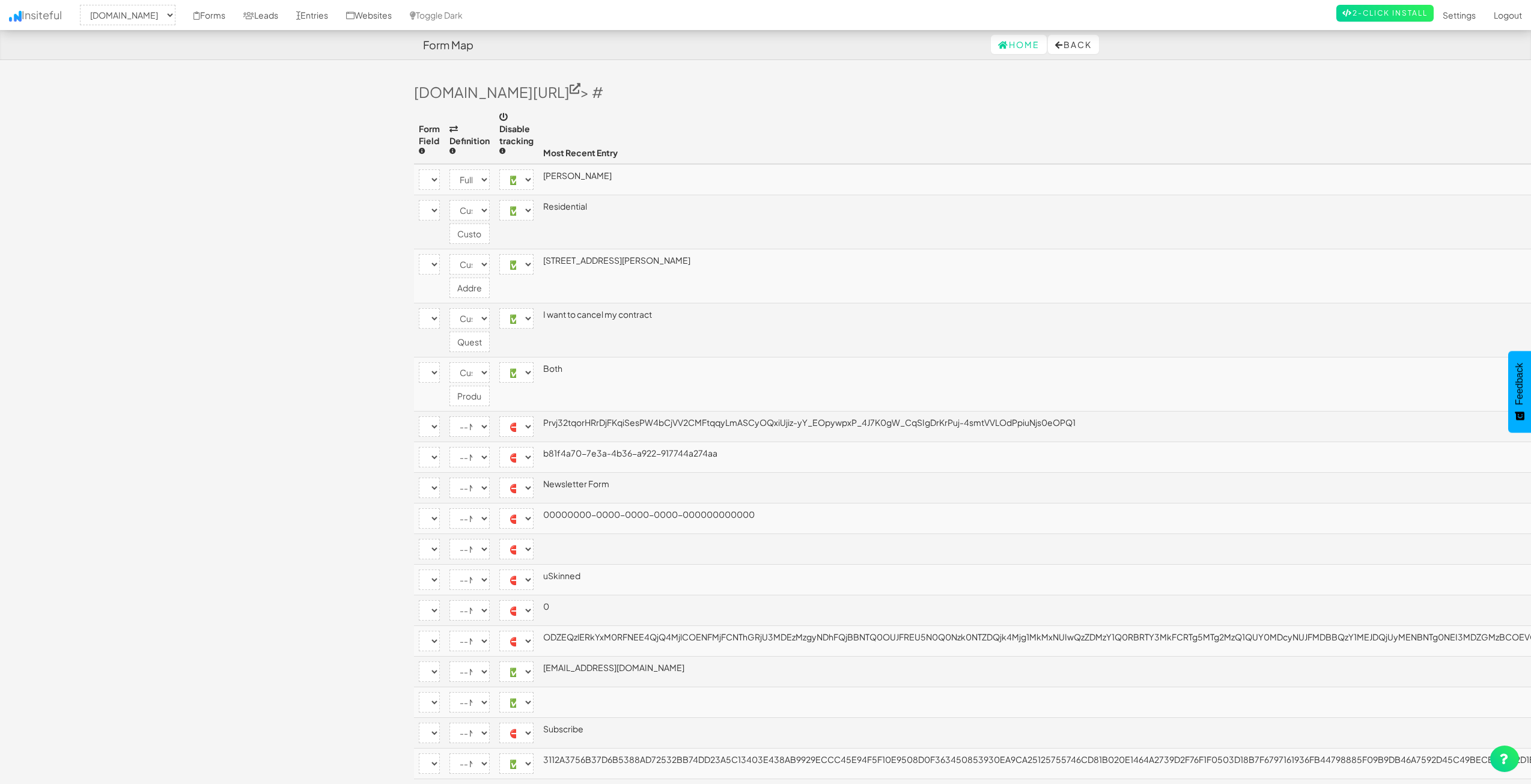
select select "disabled"
select select "[name='Theme']"
select select "disabled"
select select "[name='FormStep']"
select select "disabled"
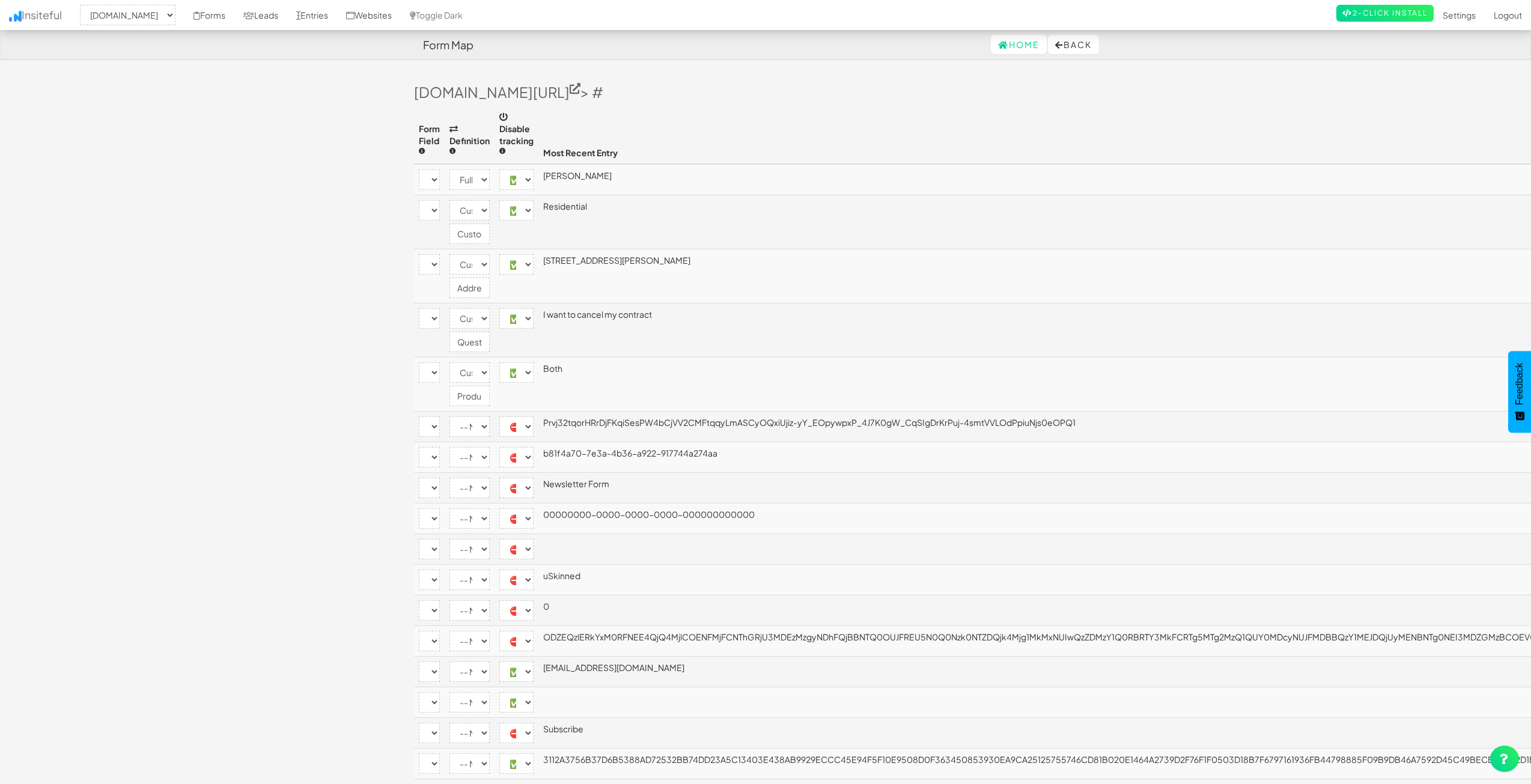
select select "[name='RecordState']"
select select "disabled"
select select "[name='c9204231-7756-4e10-cb50-60870fb4bb73']"
select select "enabled"
select select "[name='b81f4a707e3a4b36a922917744a274aa']"
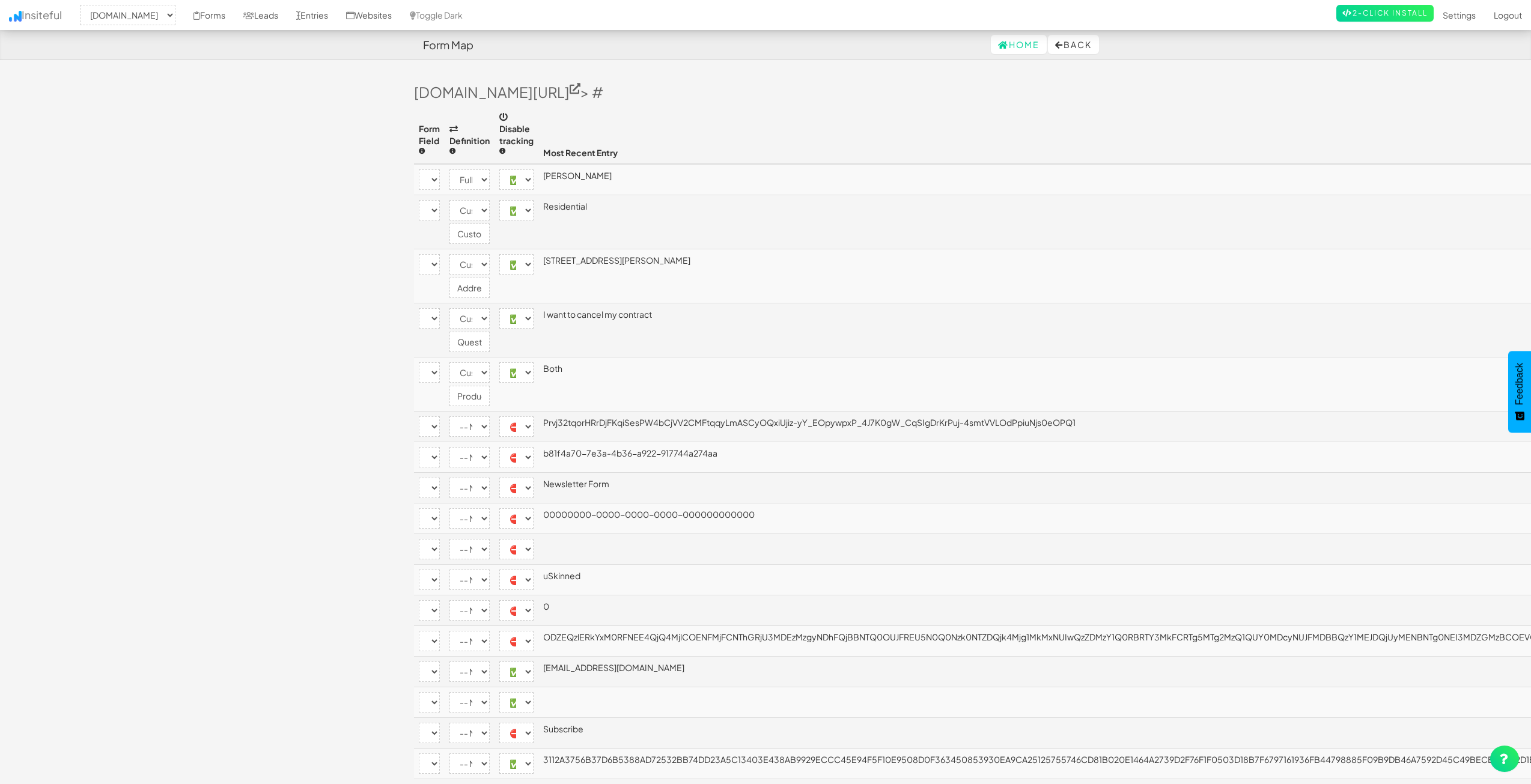
select select "enabled"
select select "[name='__next']"
select select "disabled"
select select "[name='ufprt']"
select select "enabled"
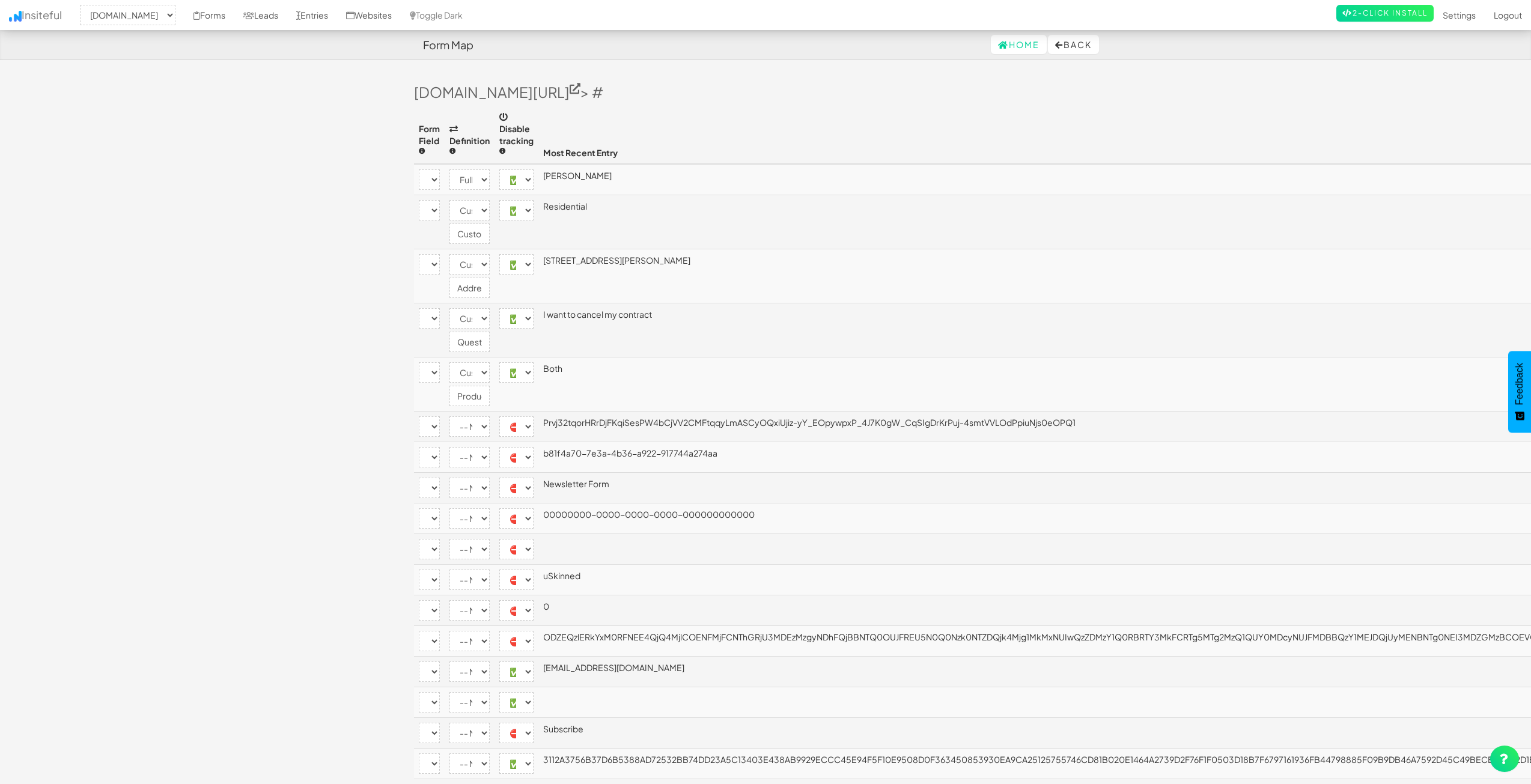
select select "[name='c4a4d889-d1f4-4054-fcad-3ac463492f36']"
select select "company"
select select "enabled"
select select "[name='f9f453e9-3f46-40a8-b0c4-817b8b0bc4be']"
select select "custom"
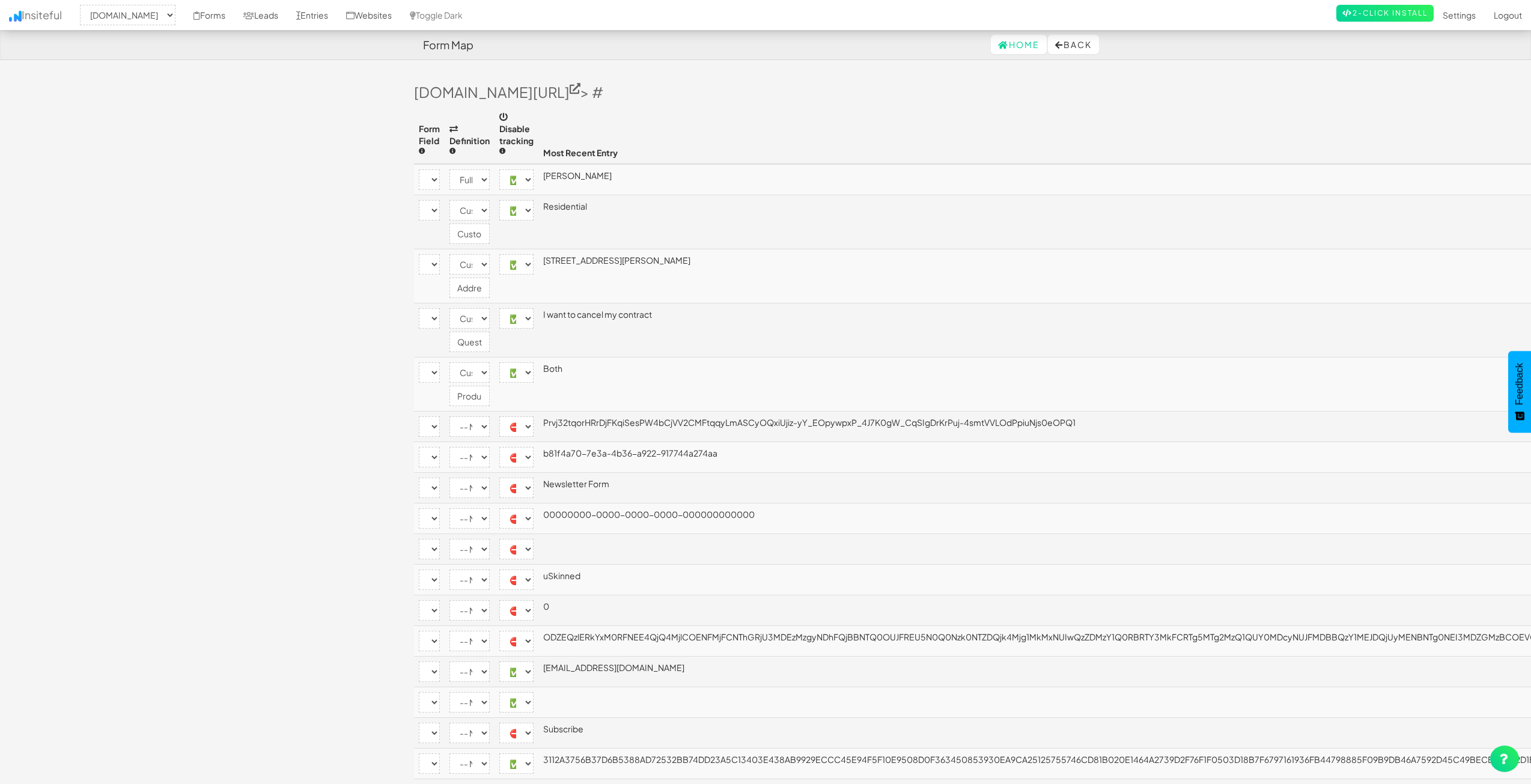
select select "enabled"
select select "[name='21550c3d-769d-4700-8db0-f30cd95e0a95']"
select select "phone"
select select "enabled"
select select "[name='eae61cf1-01da-4da6-f9c6-df56b0aba741']"
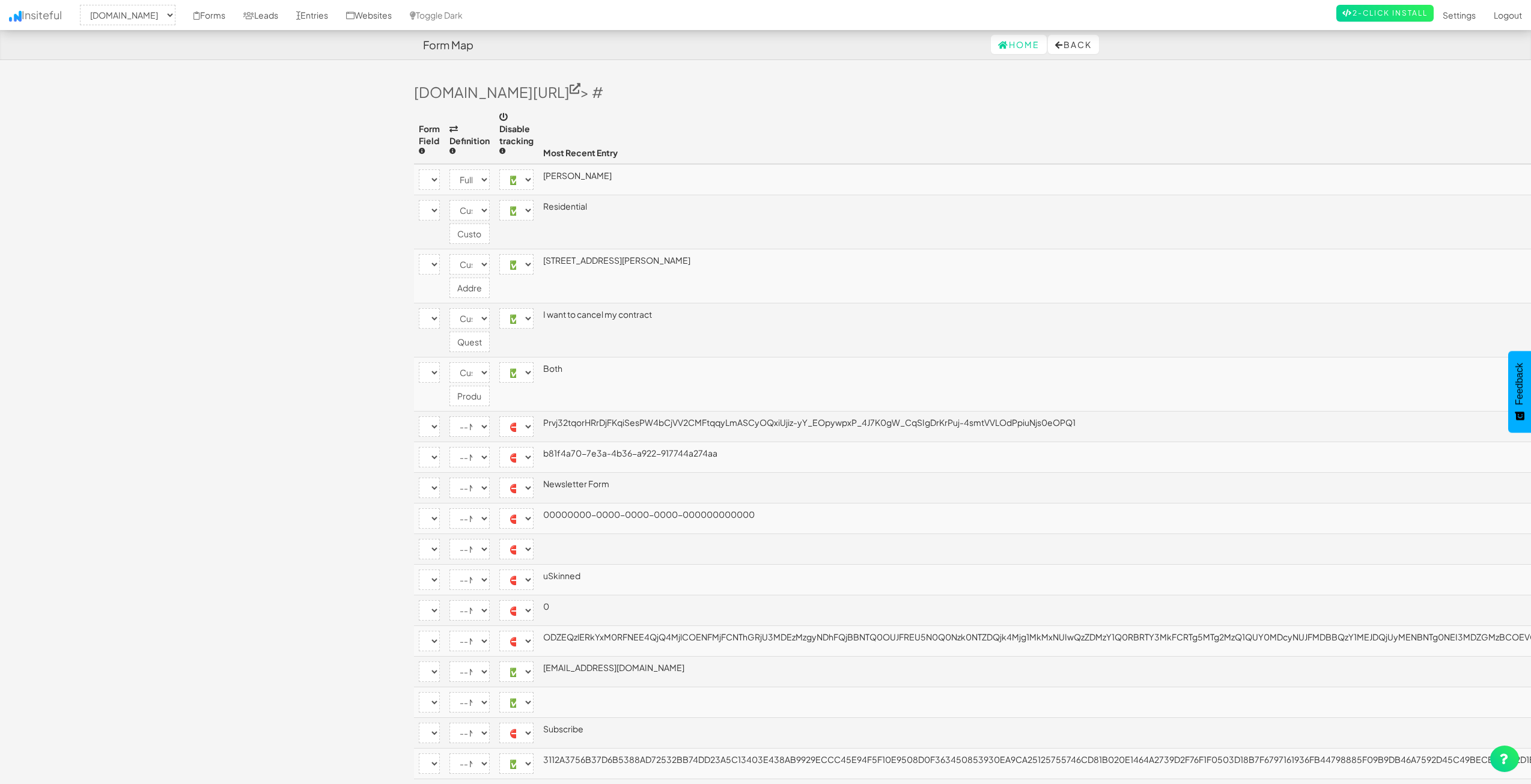
select select "email"
select select "enabled"
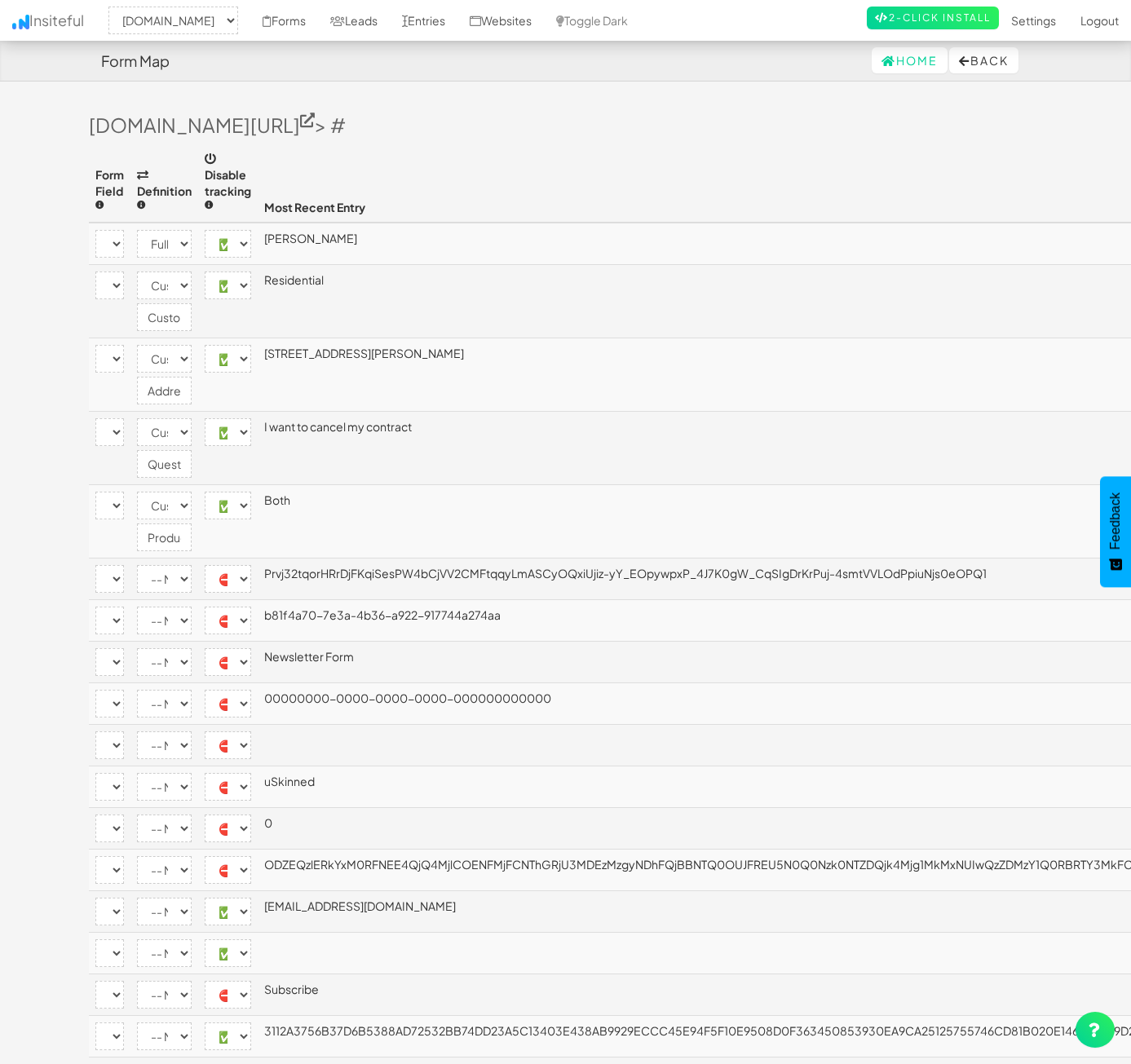
click at [1092, 321] on body "Form Map Home Back Toggle navigation Insiteful -- None -- www.nordicenergy-us.c…" at bounding box center [565, 685] width 1131 height 1370
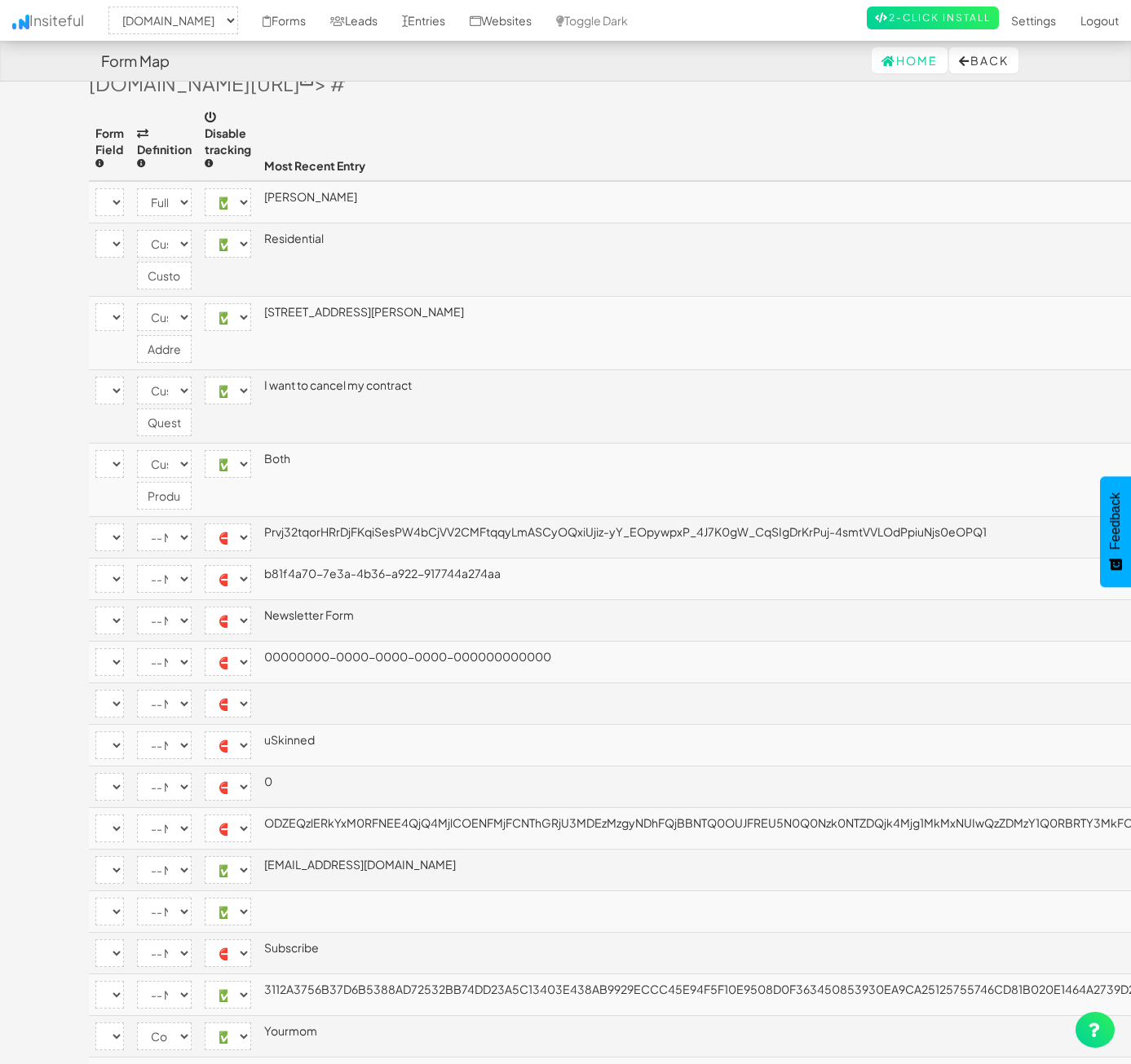
scroll to position [18, 0]
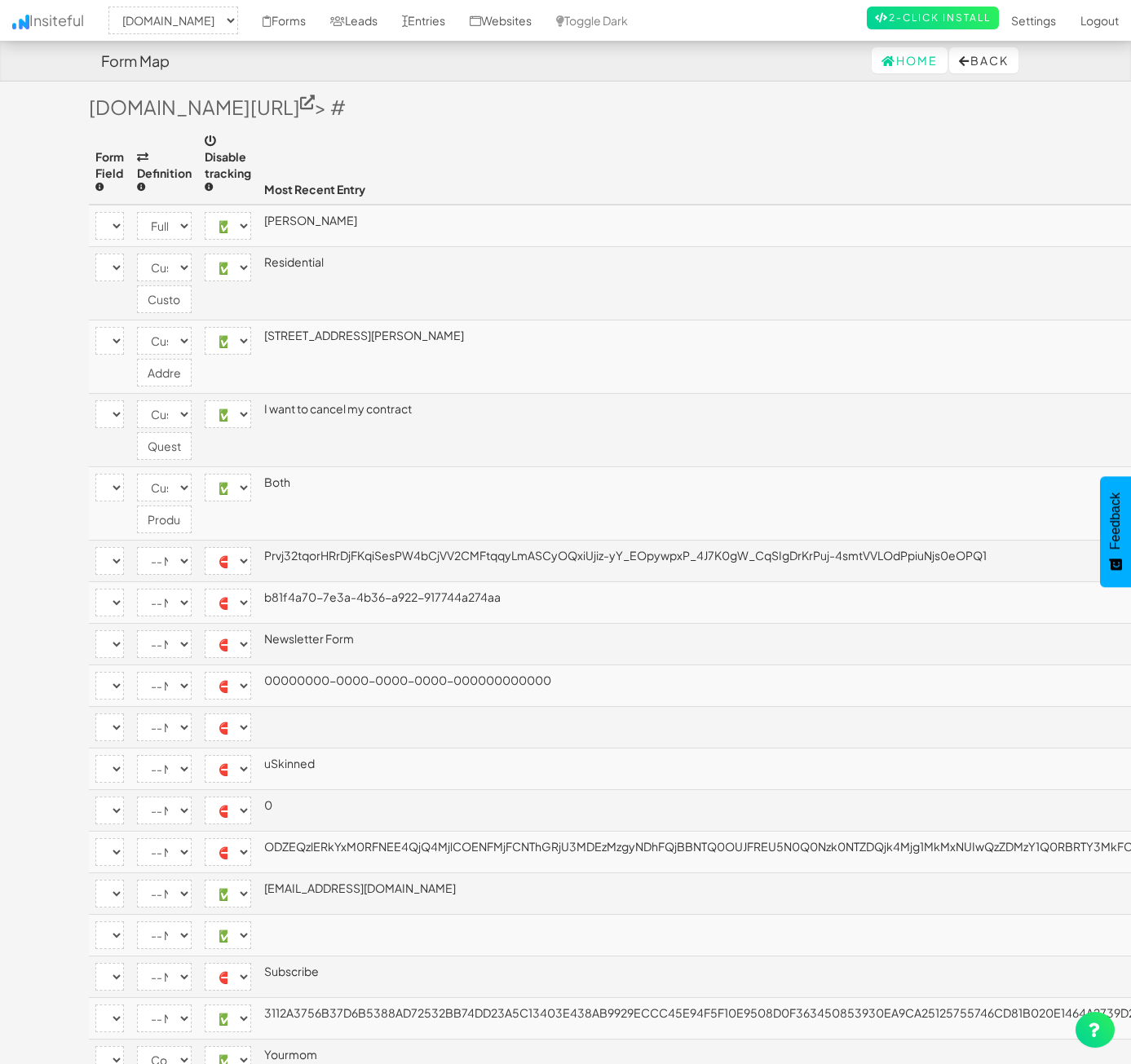
drag, startPoint x: 737, startPoint y: 210, endPoint x: 633, endPoint y: 227, distance: 105.4
click at [191, 285] on input "CustomerType" at bounding box center [164, 299] width 55 height 28
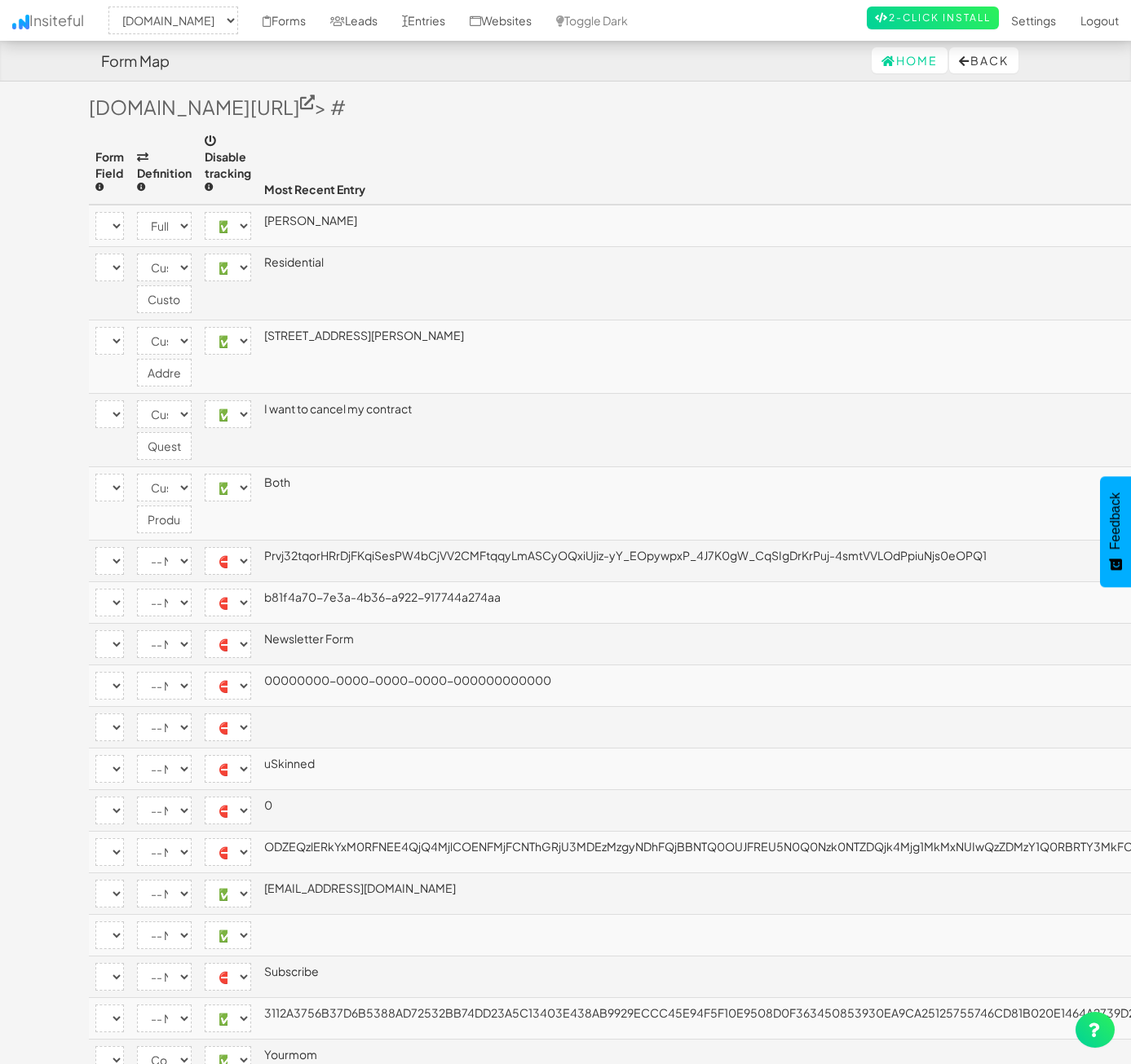
click at [191, 358] on input "Address" at bounding box center [164, 372] width 55 height 28
click at [191, 432] on input "QuestionsComments" at bounding box center [164, 446] width 55 height 28
drag, startPoint x: 485, startPoint y: 396, endPoint x: 589, endPoint y: 398, distance: 104.0
click at [191, 432] on input "QuestionsComments" at bounding box center [164, 446] width 55 height 28
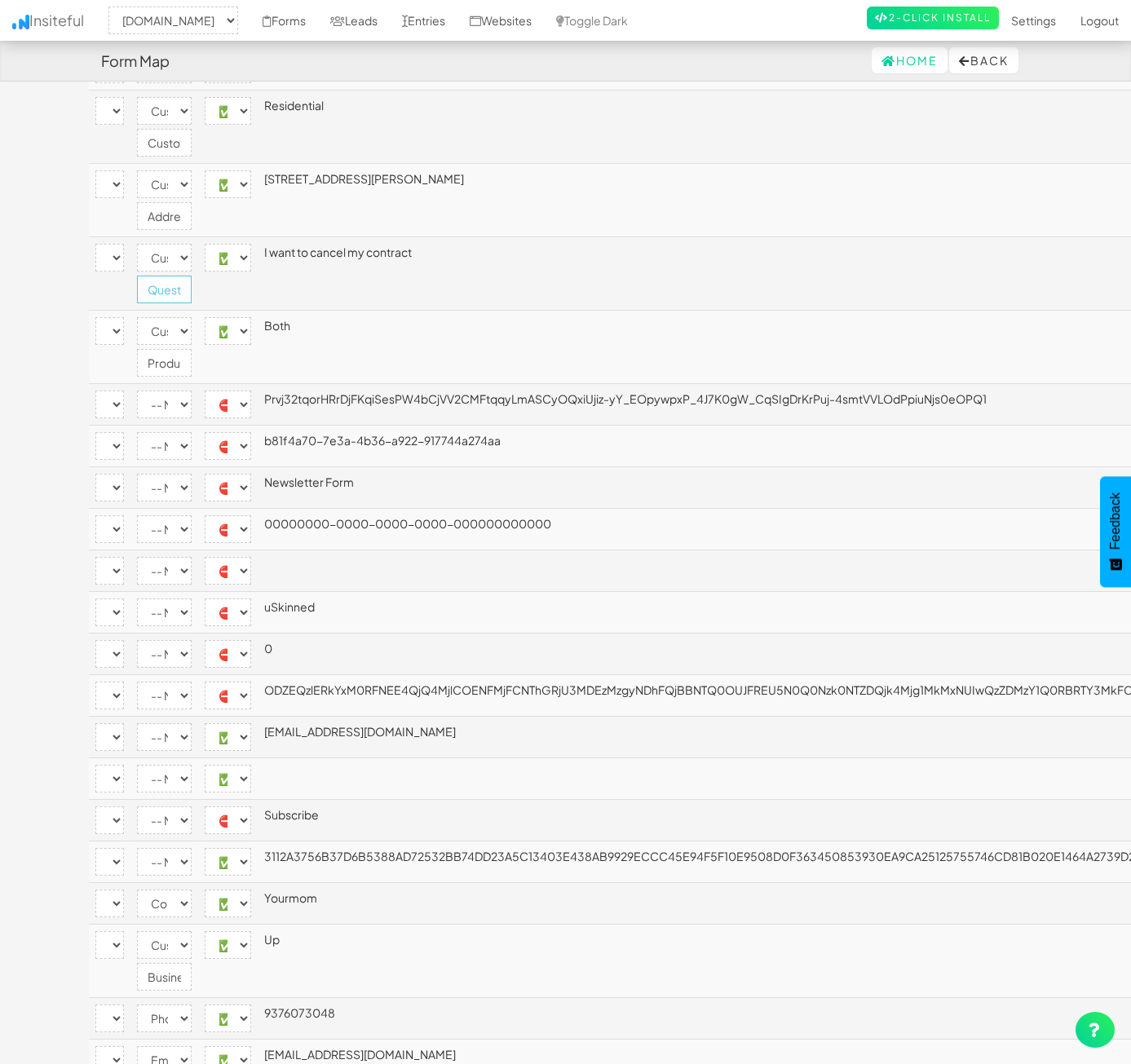
scroll to position [181, 0]
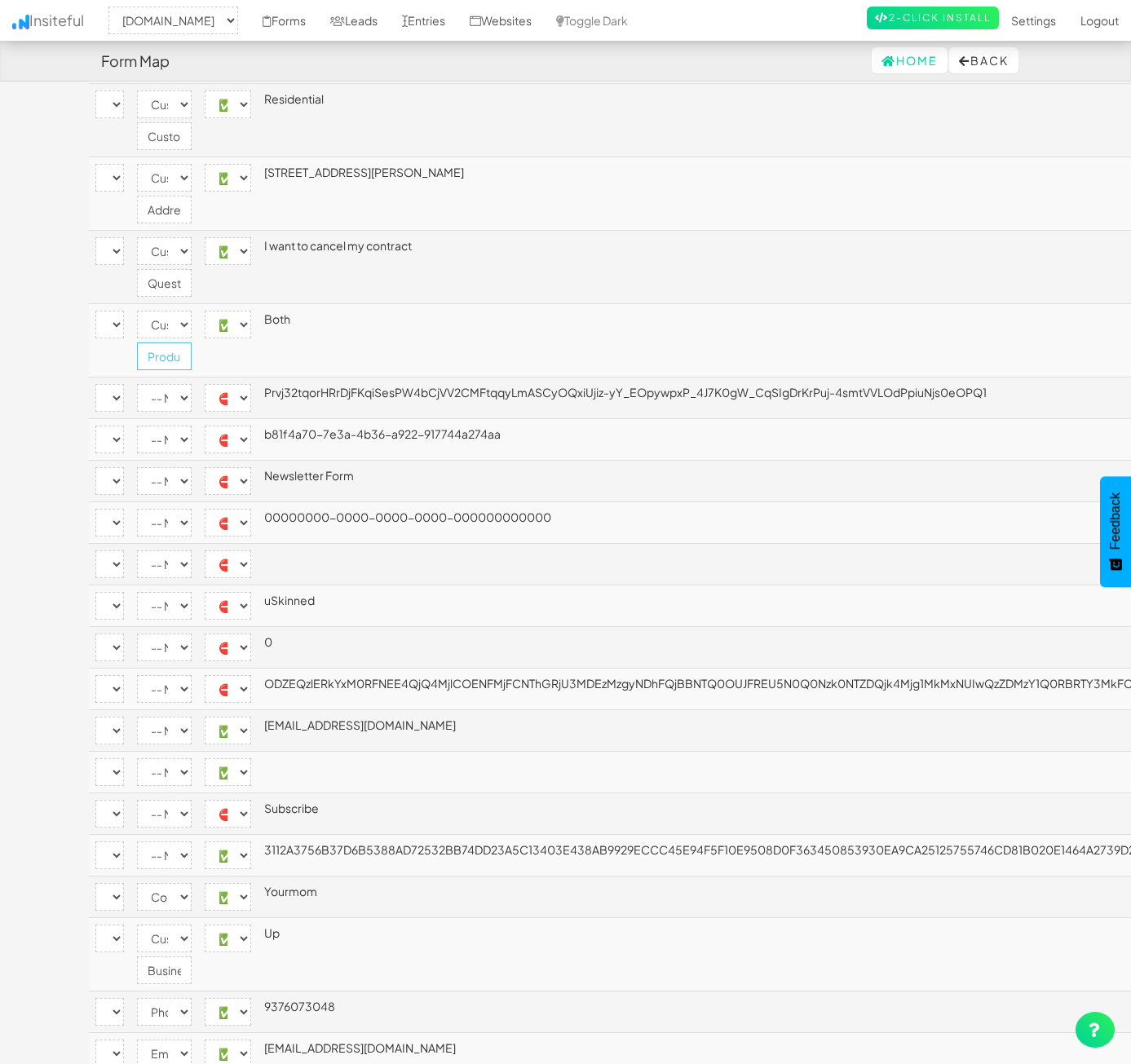
click at [191, 342] on input "ProductofInterest" at bounding box center [164, 356] width 55 height 28
click at [1061, 218] on body "Form Map Home Back Toggle navigation Insiteful -- None -- www.nordicenergy-us.c…" at bounding box center [565, 504] width 1131 height 1370
click at [124, 310] on select "-- None -- [name='2d86134a-ca01-4da7-c720-bf48fce8b79e'] [name='9cc27654-cba9-4…" at bounding box center [110, 324] width 29 height 28
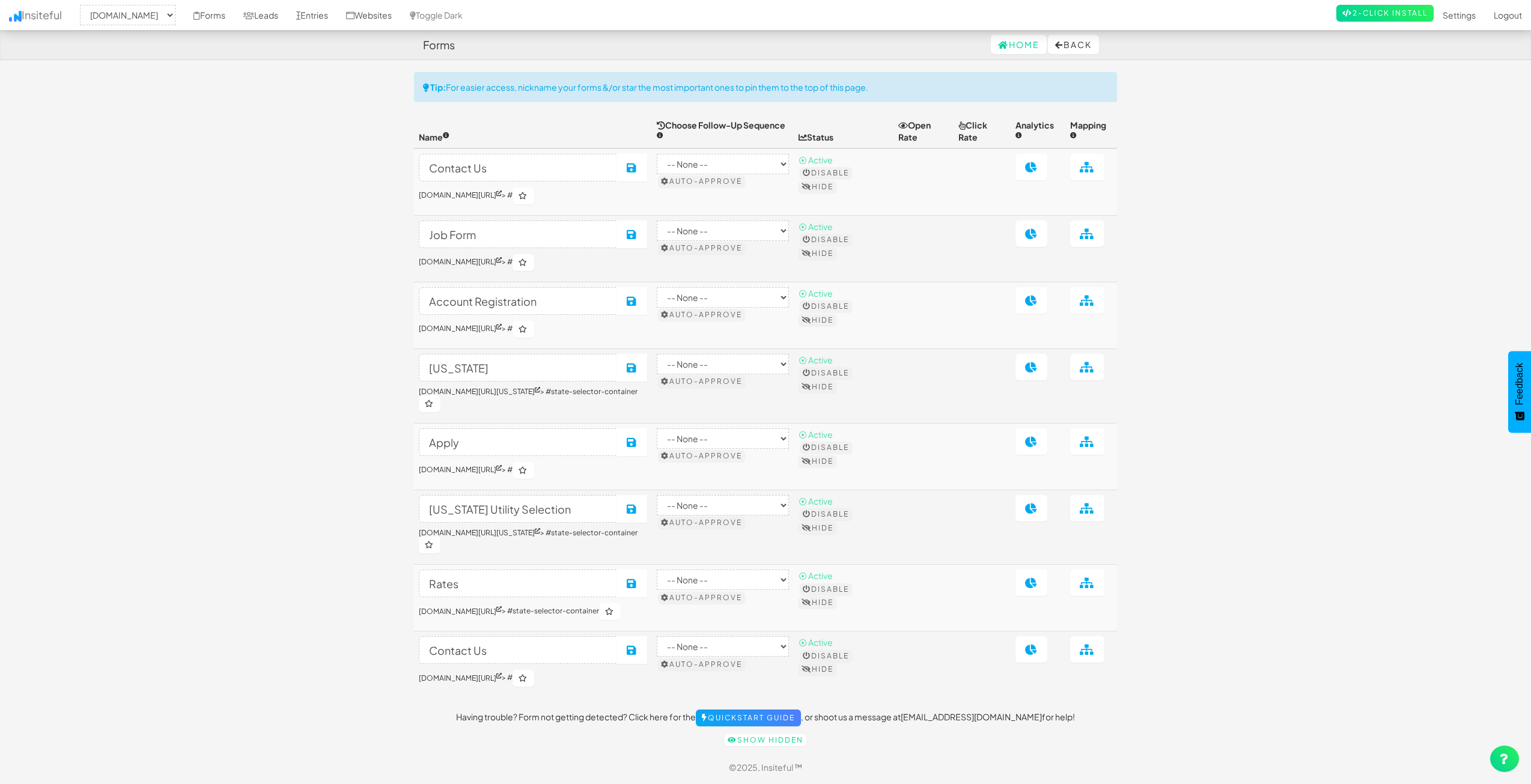
select select "2362"
click at [287, 20] on link "Leads" at bounding box center [260, 15] width 53 height 30
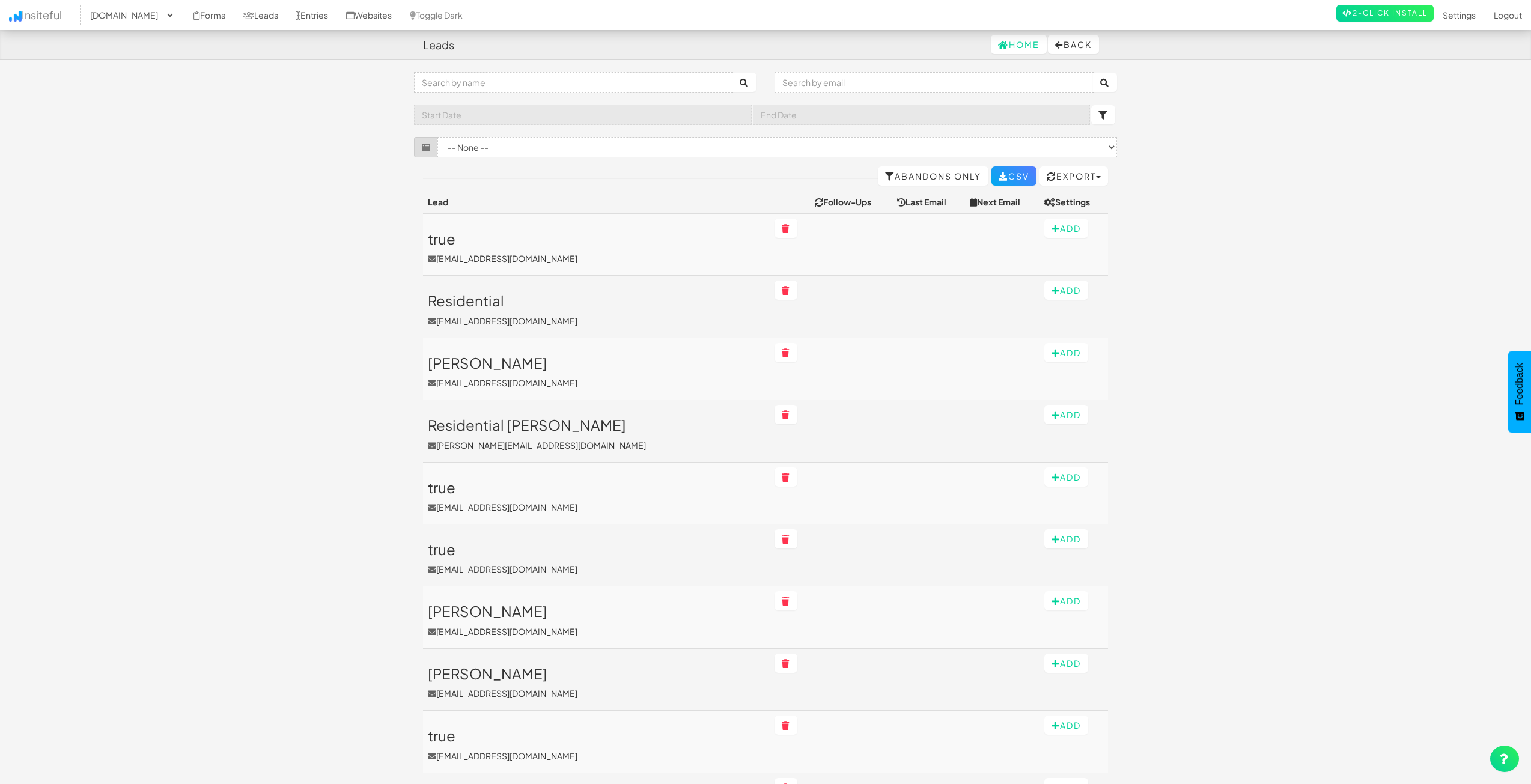
select select "2362"
click at [337, 20] on link "Entries" at bounding box center [312, 15] width 50 height 30
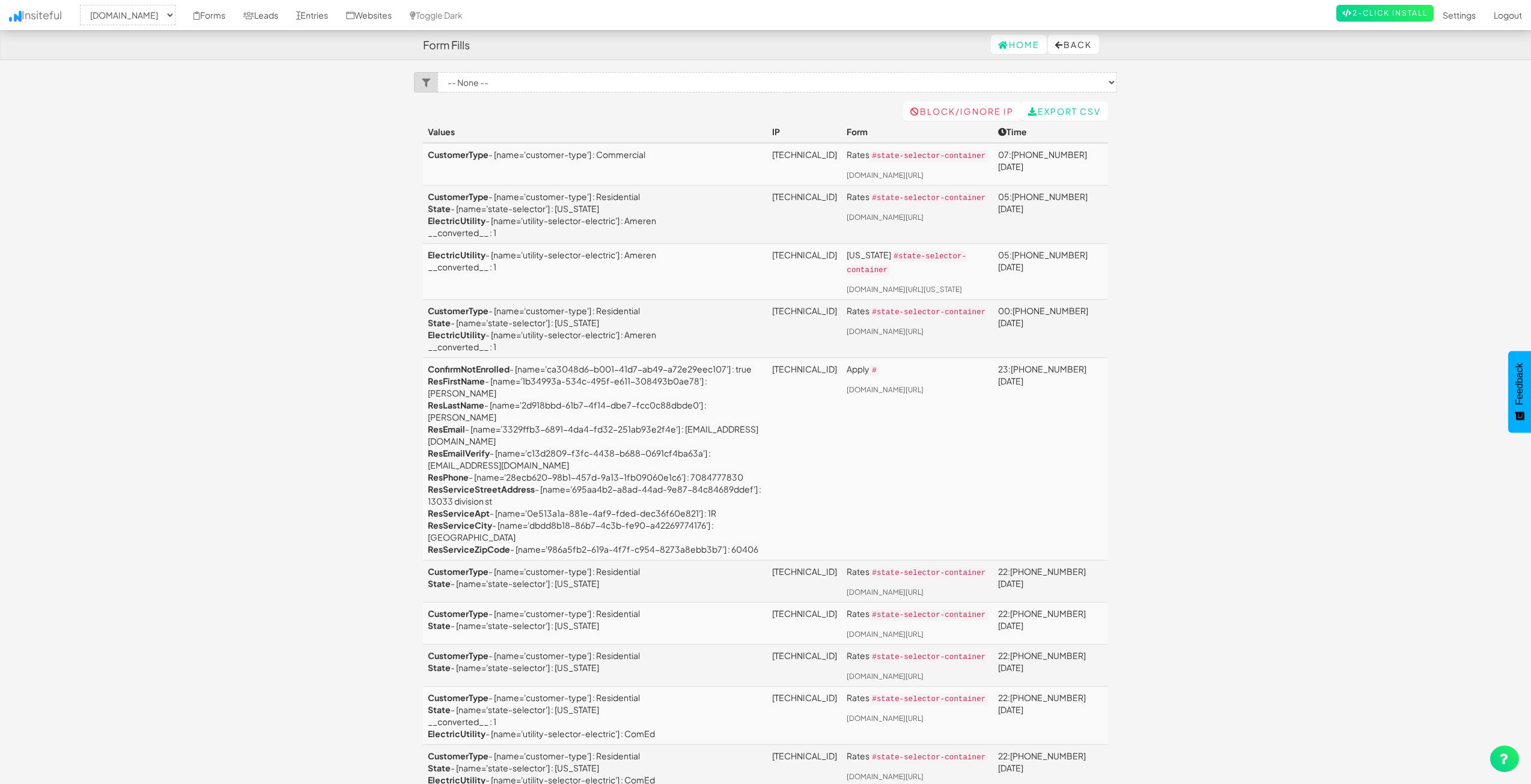
select select "2362"
click at [229, 16] on link "Forms" at bounding box center [209, 15] width 50 height 30
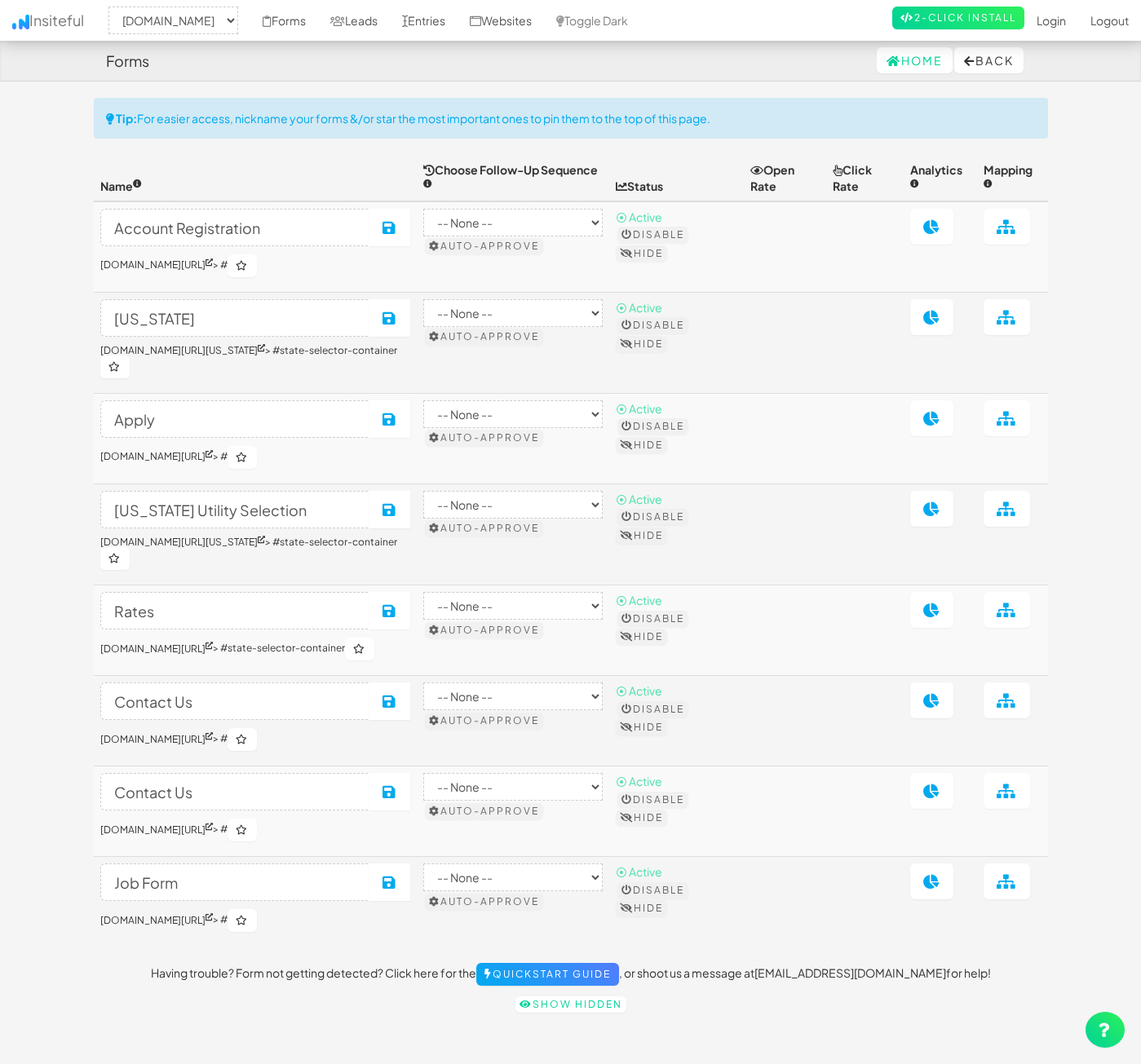
select select "2362"
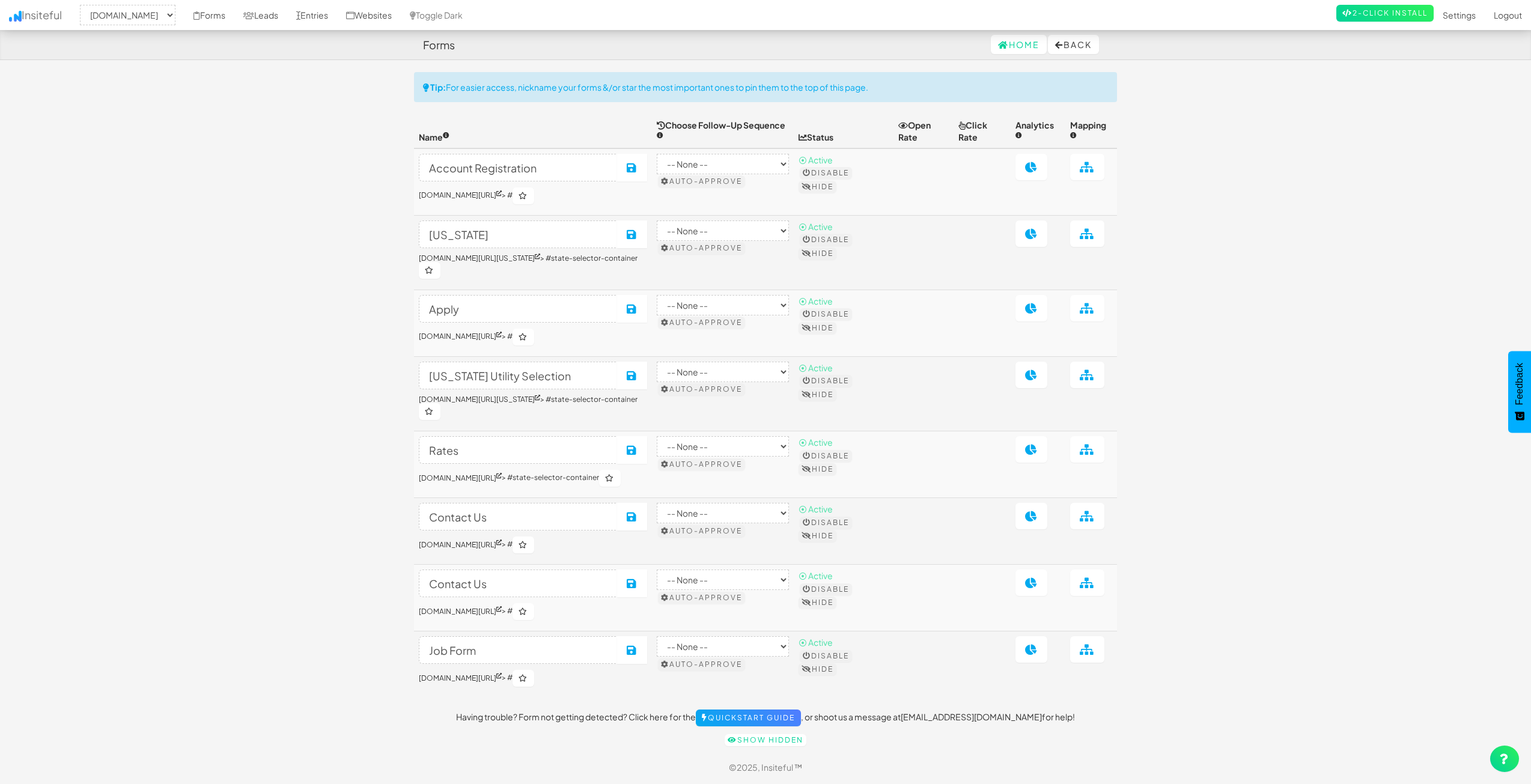
select select "2362"
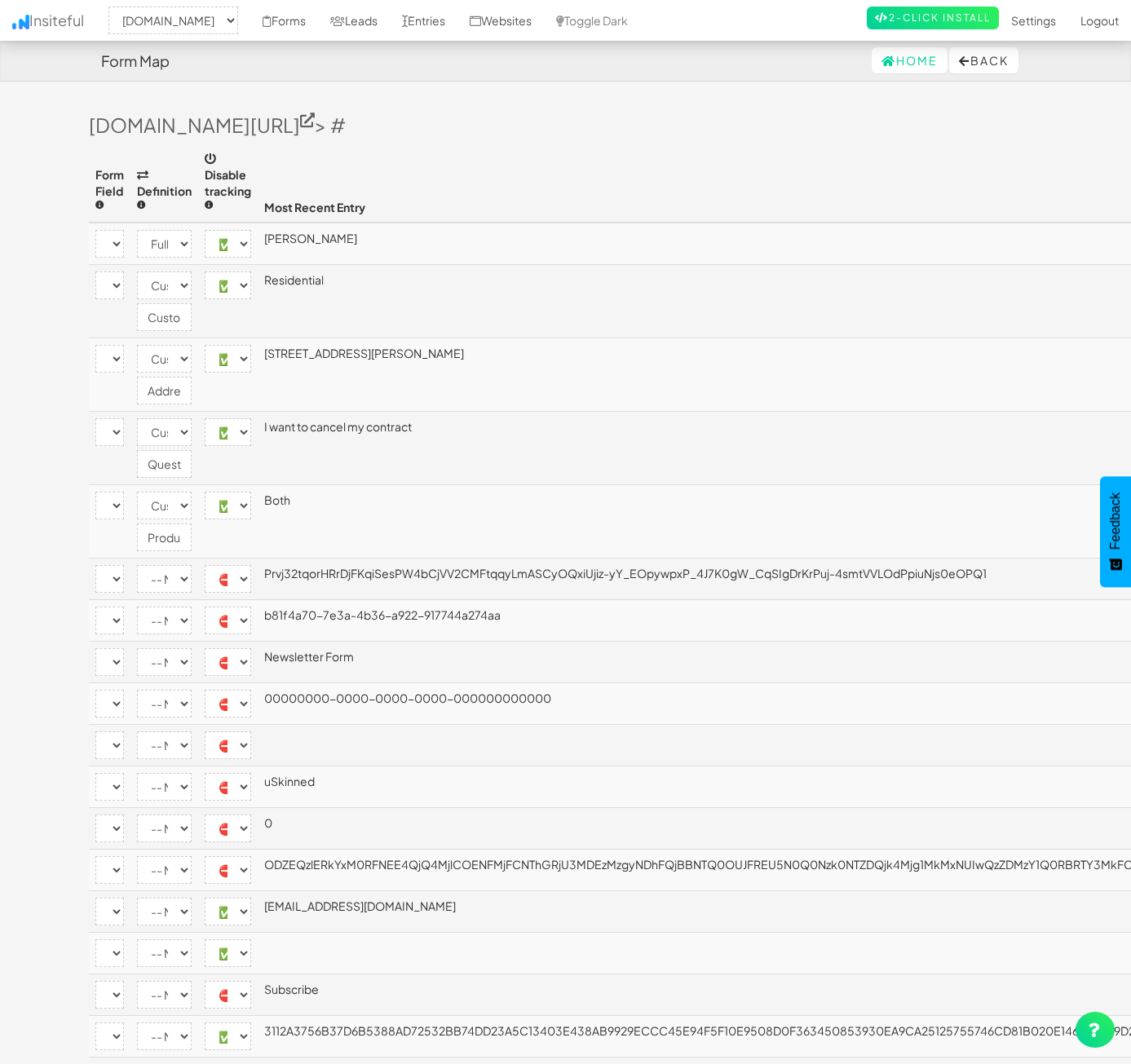
select select "2362"
select select "[name='2d86134a-ca01-4da7-c720-bf48fce8b79e']"
select select "name"
select select "enabled"
select select "[name='9cc27654-cba9-432b-b284-a350cda8c192']"
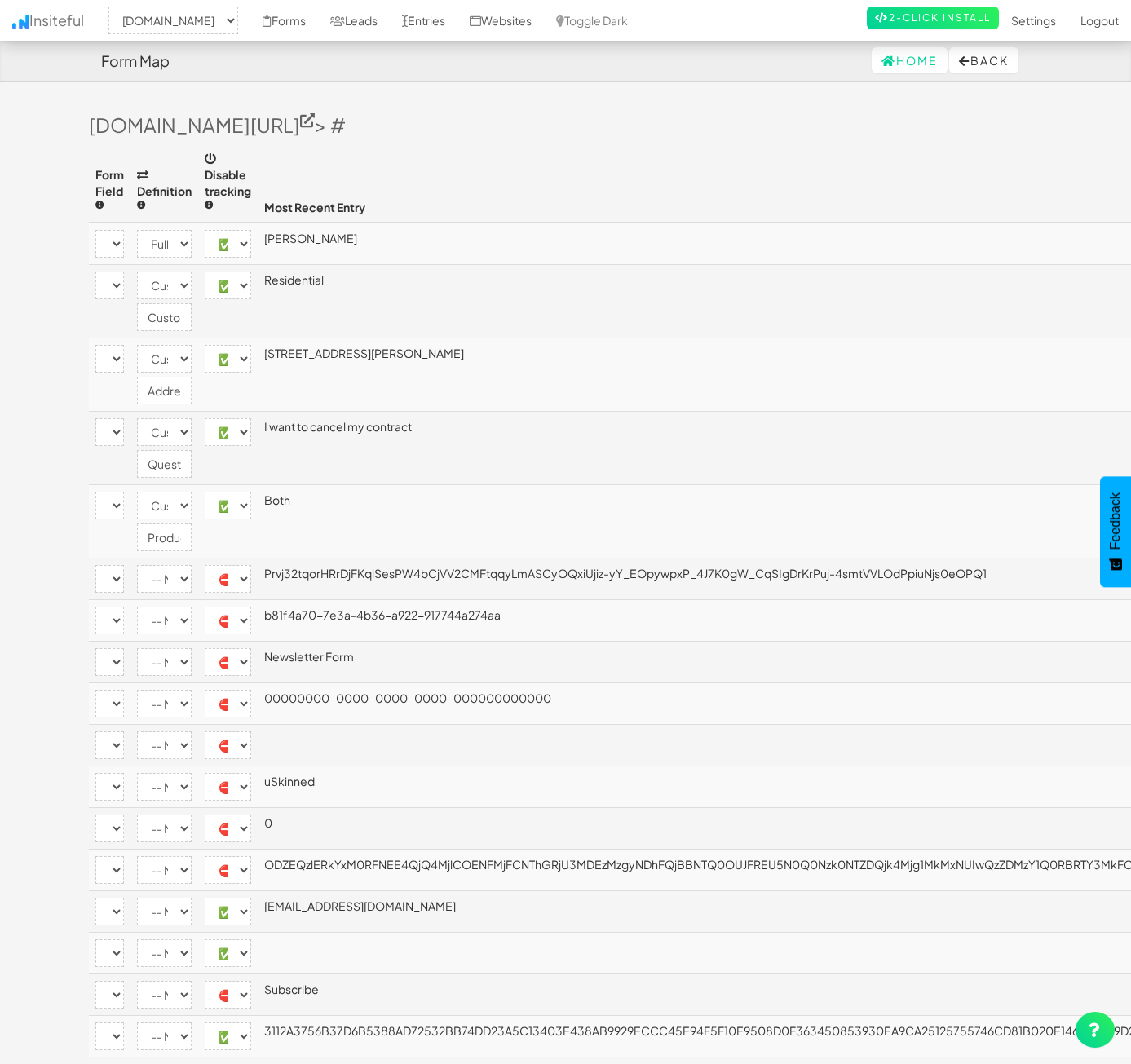
select select "custom"
select select "enabled"
select select "[name='30c19ae3-dd17-46d6-c97e-09b4b067dbc3']"
select select "custom"
select select "enabled"
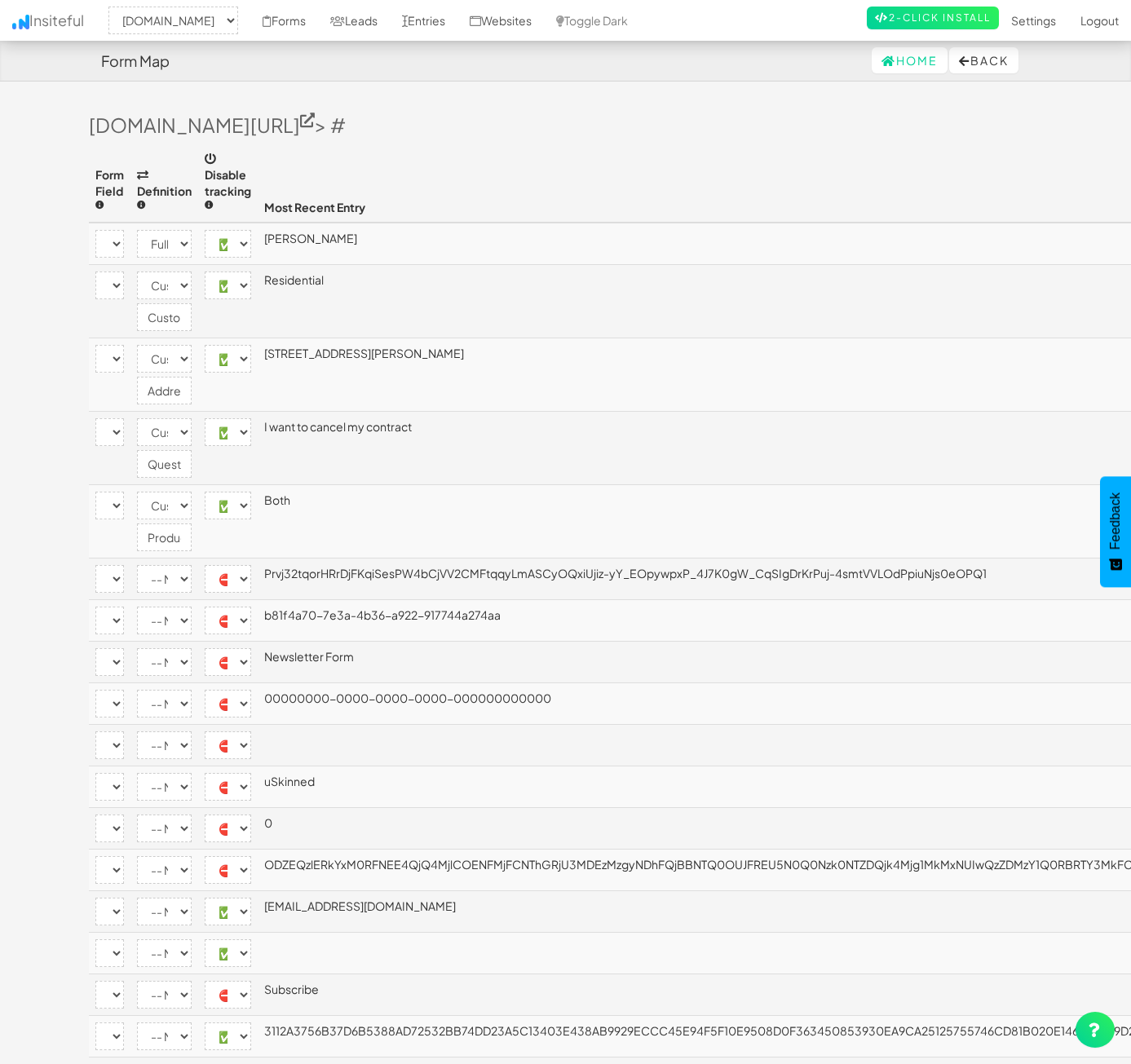
select select "[name='ec9abce4-e339-45a3-f143-6ba81f5b8c1d']"
select select "custom"
select select "enabled"
select select "[name='e06a486f-eb1c-4ebe-9e1e-62ee6b2a8fea']"
select select "custom"
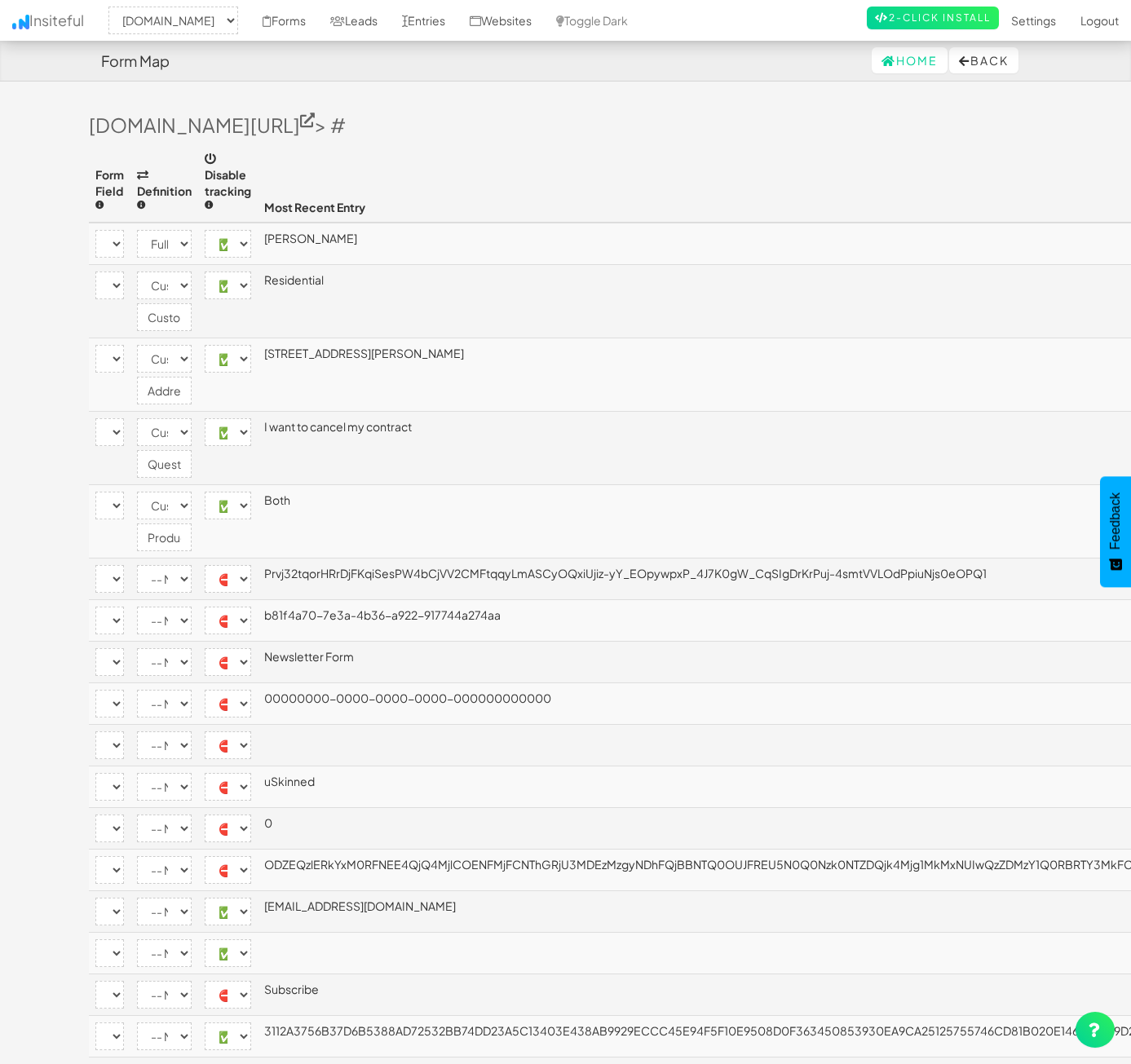
select select "enabled"
select select "[name='__RequestVerificationToken']"
select select "disabled"
select select "[name='FormId']"
select select "disabled"
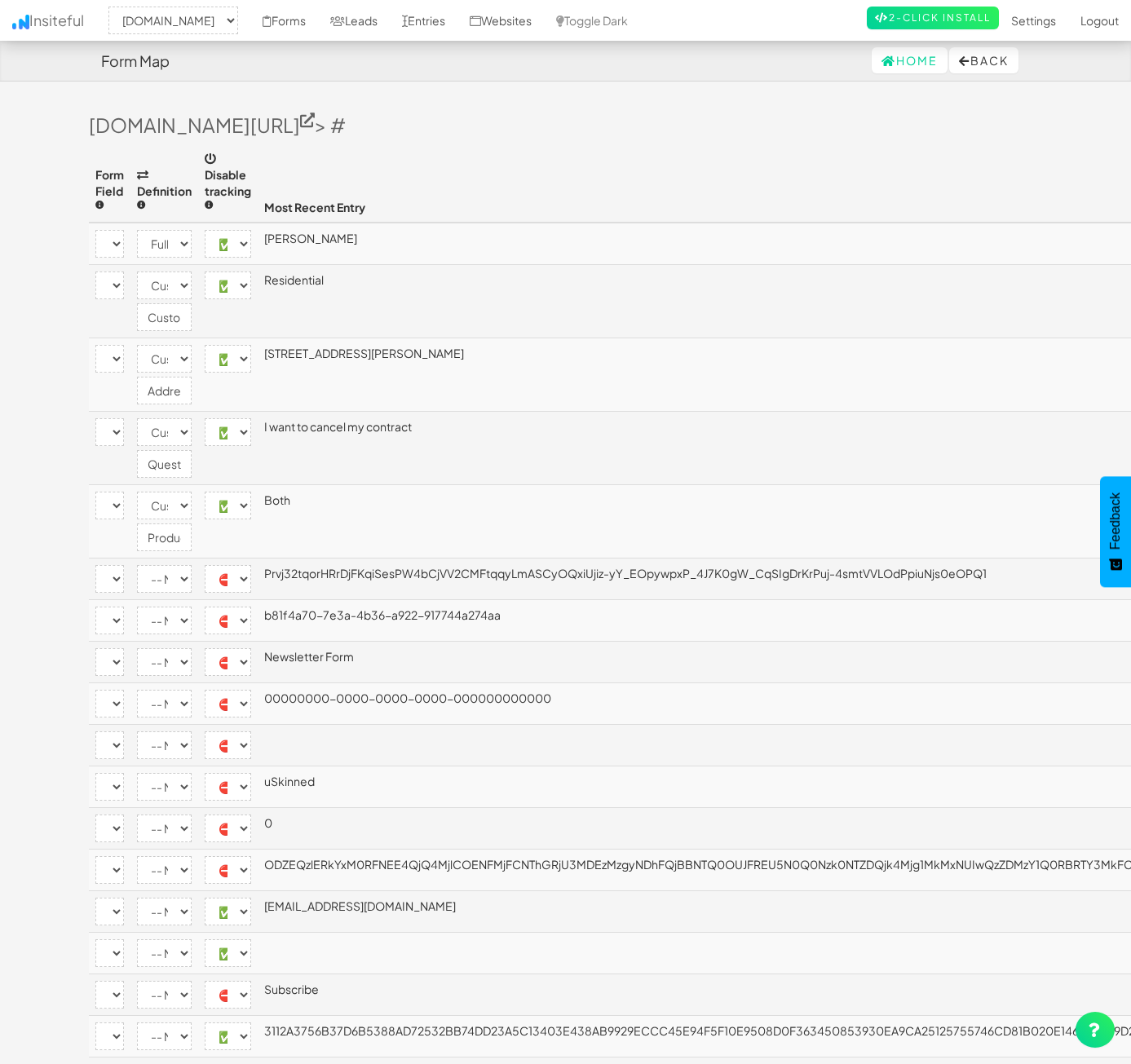
select select "[name='FormName']"
select select "disabled"
select select "[name='RecordId']"
select select "disabled"
select select "[name='PreviousClicked']"
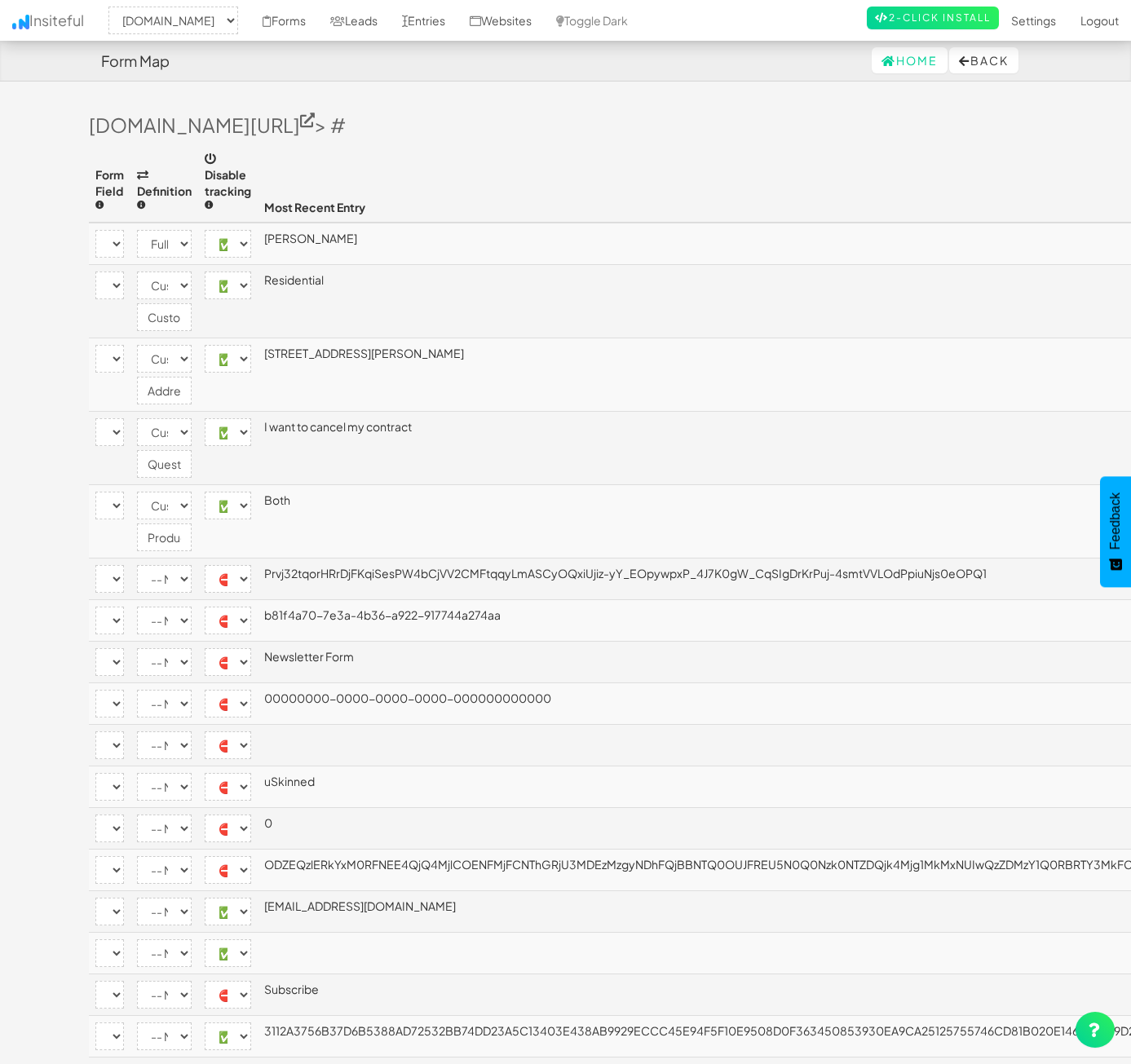
select select "disabled"
select select "[name='Theme']"
select select "disabled"
select select "[name='FormStep']"
select select "disabled"
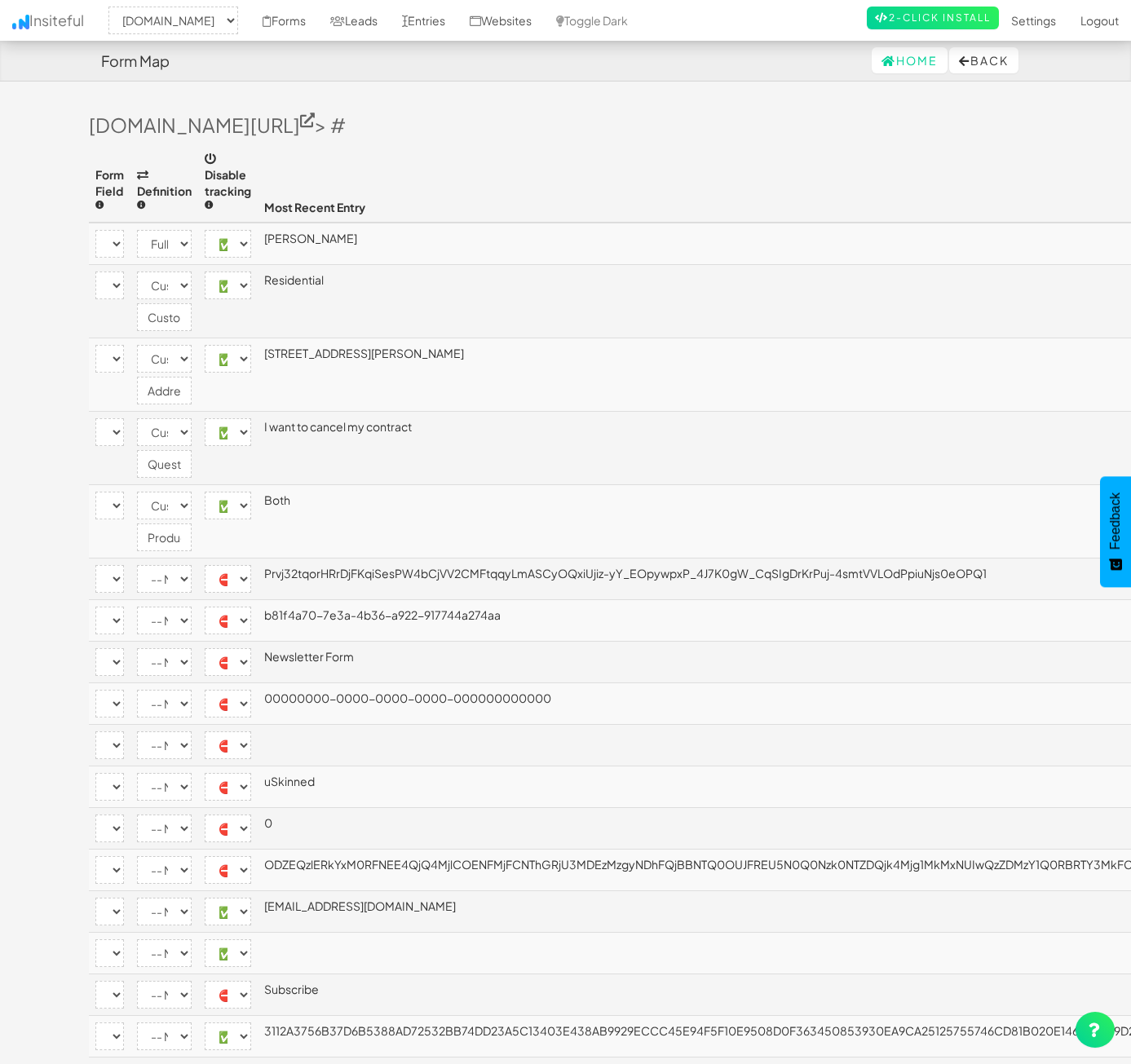
select select "[name='RecordState']"
select select "disabled"
select select "[name='c9204231-7756-4e10-cb50-60870fb4bb73']"
select select "enabled"
select select "[name='b81f4a707e3a4b36a922917744a274aa']"
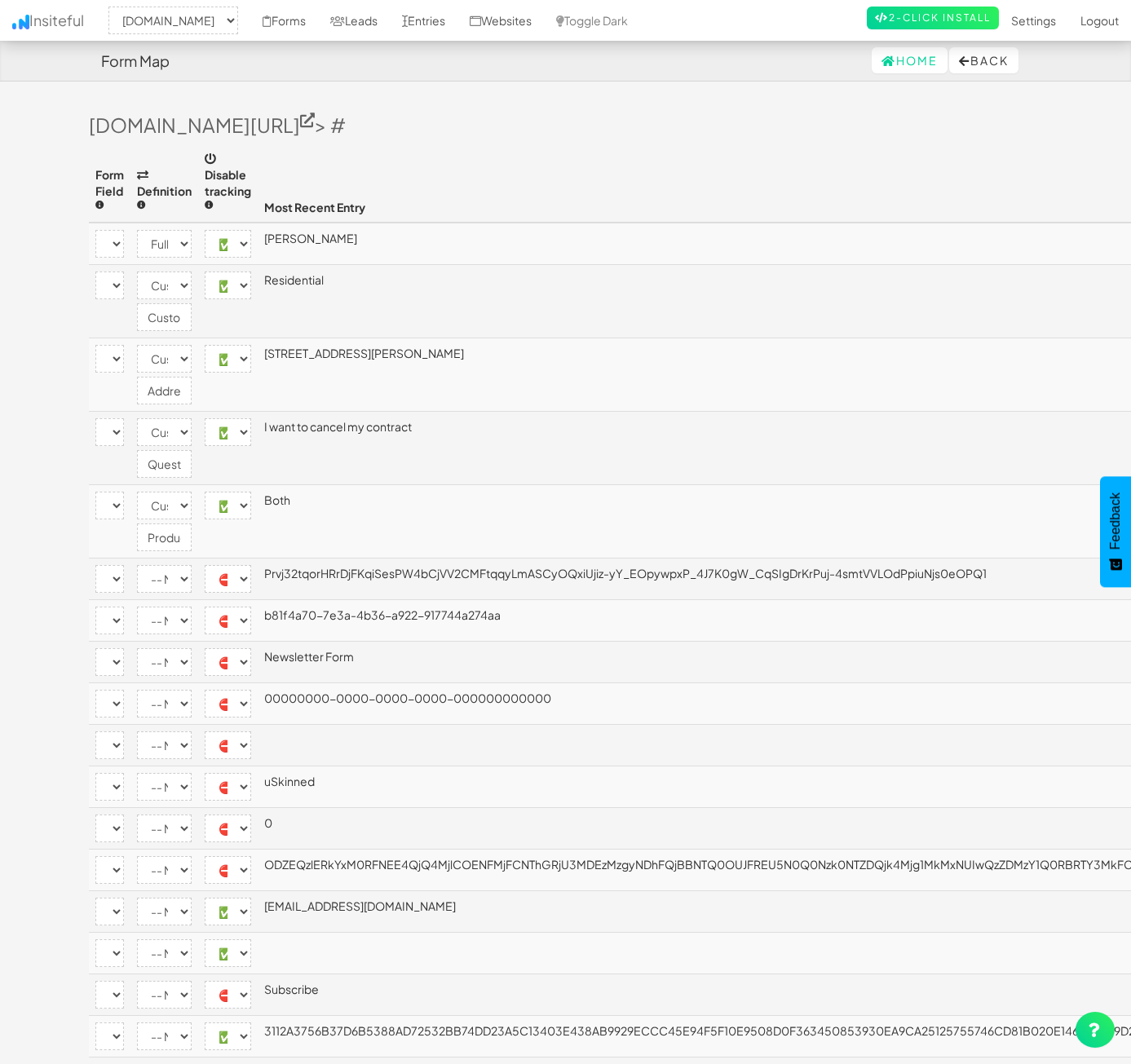
select select "enabled"
select select "[name='__next']"
select select "disabled"
select select "[name='ufprt']"
select select "enabled"
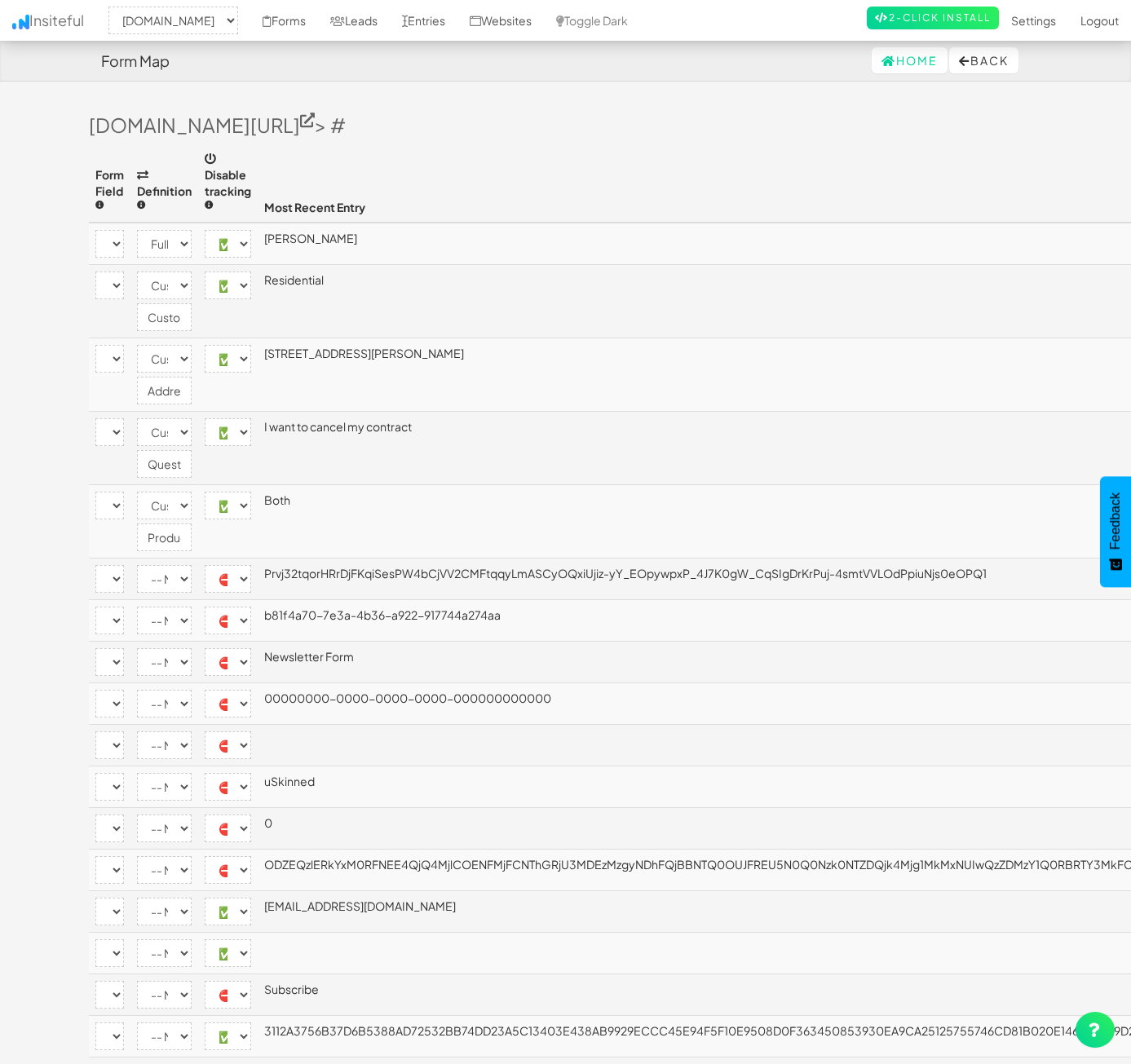
select select "[name='c4a4d889-d1f4-4054-fcad-3ac463492f36']"
select select "company"
select select "enabled"
select select "[name='f9f453e9-3f46-40a8-b0c4-817b8b0bc4be']"
select select "custom"
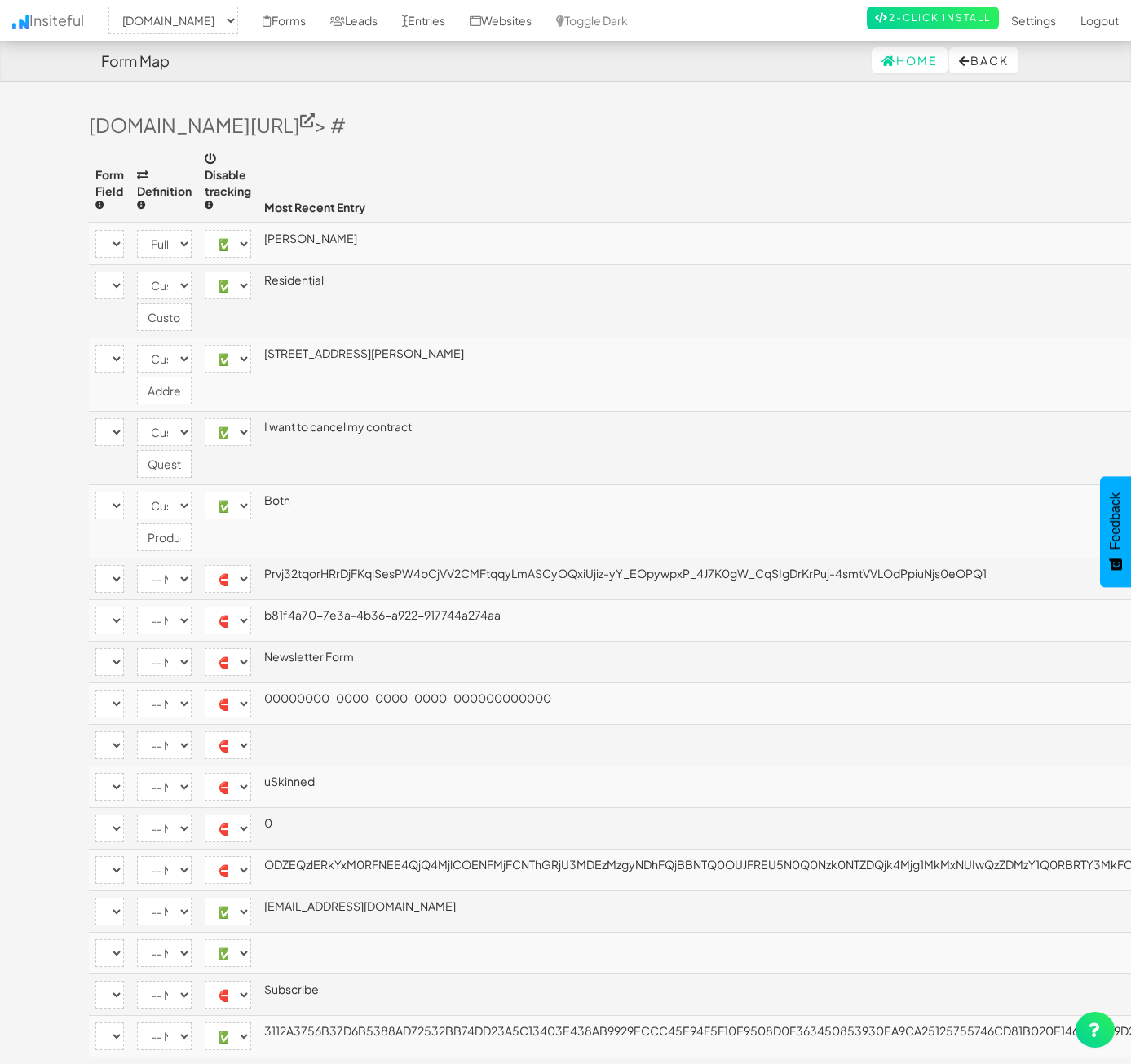
select select "enabled"
select select "[name='21550c3d-769d-4700-8db0-f30cd95e0a95']"
select select "phone"
select select "enabled"
select select "[name='eae61cf1-01da-4da6-f9c6-df56b0aba741']"
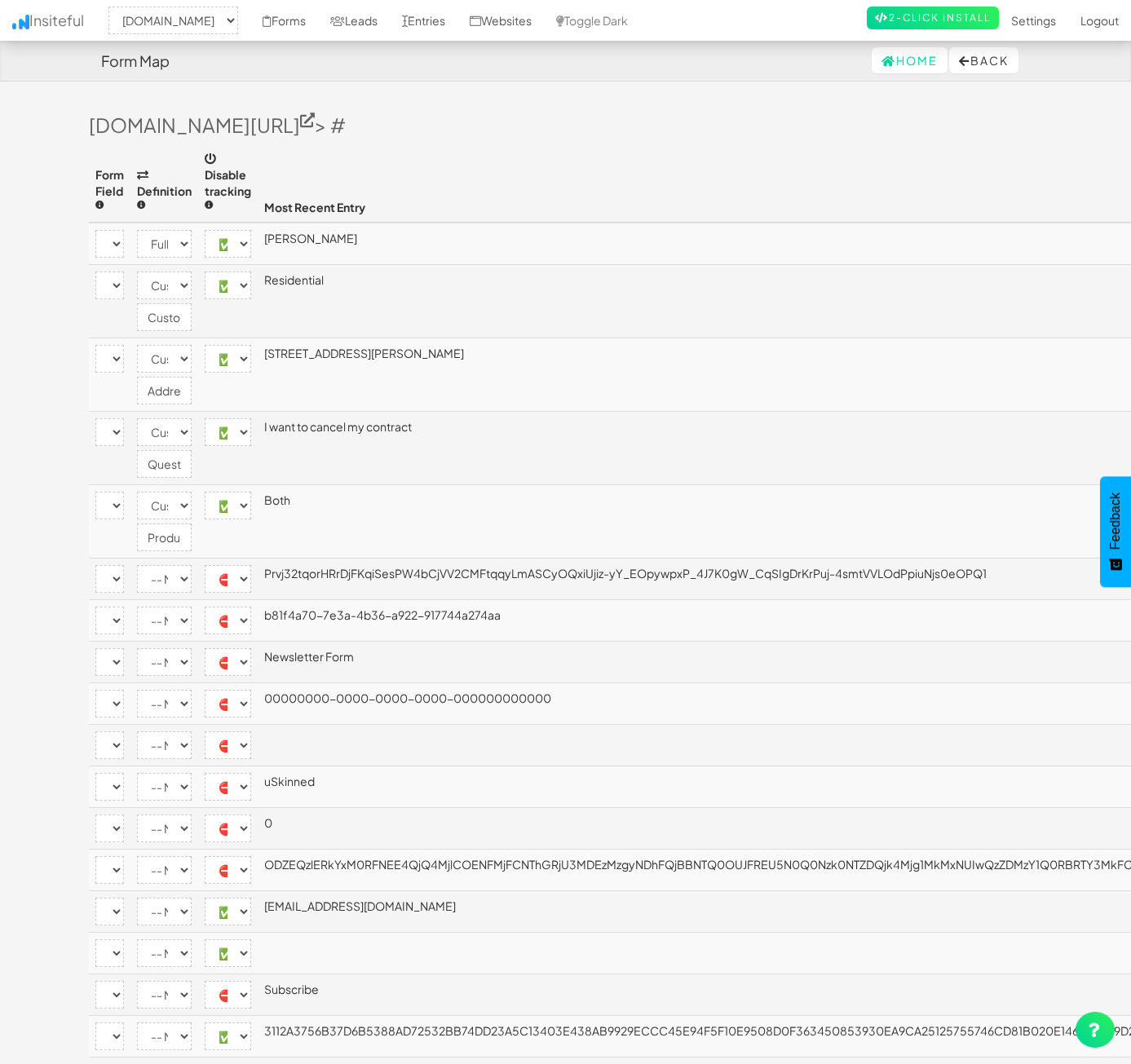
select select "email"
select select "enabled"
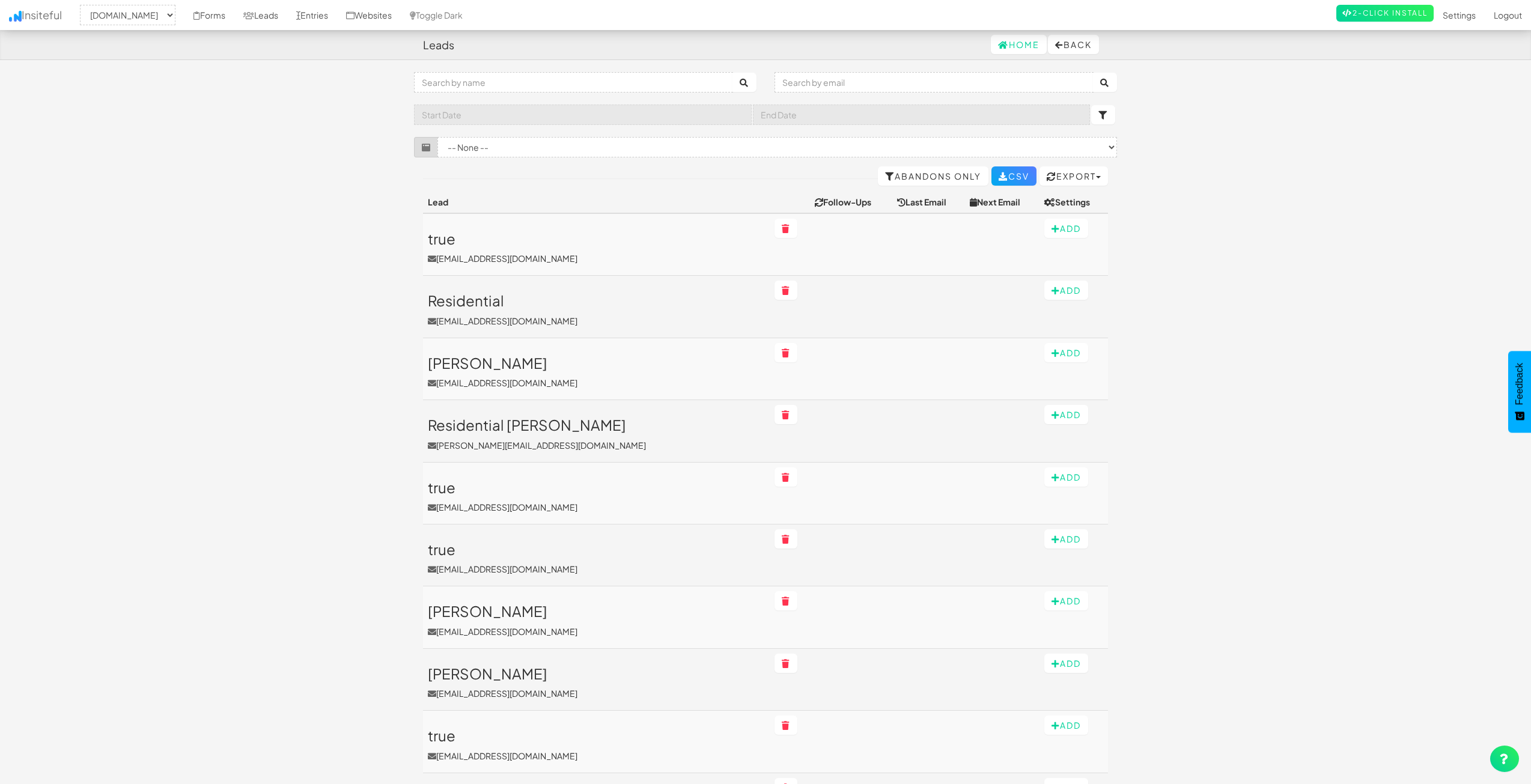
select select "2362"
click at [497, 150] on select "-- None -- ([DOMAIN_NAME]/accessibility-statement/[name='searchForm']) Contact …" at bounding box center [777, 147] width 680 height 21
click at [523, 86] on input "text" at bounding box center [573, 82] width 319 height 21
click at [545, 152] on select "-- None -- ([DOMAIN_NAME]/accessibility-statement/[name='searchForm']) Contact …" at bounding box center [777, 147] width 680 height 21
